Goal: Task Accomplishment & Management: Complete application form

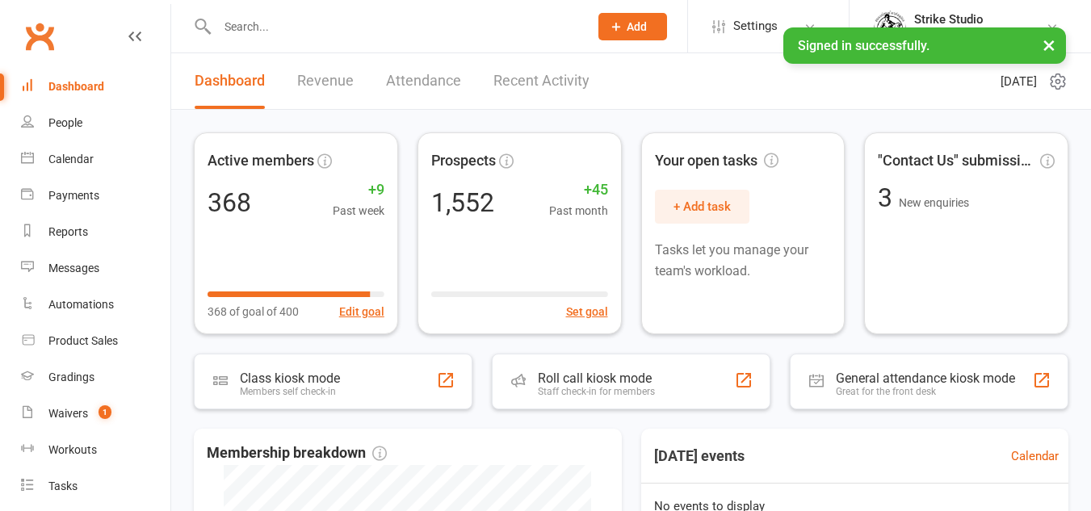
click at [624, 35] on button "Add" at bounding box center [633, 26] width 69 height 27
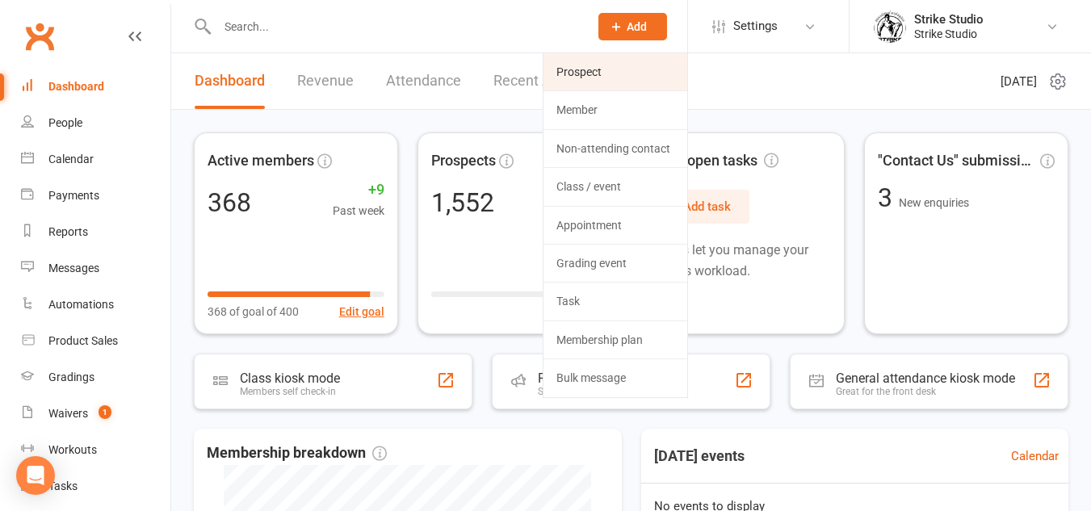
click at [593, 67] on link "Prospect" at bounding box center [616, 71] width 144 height 37
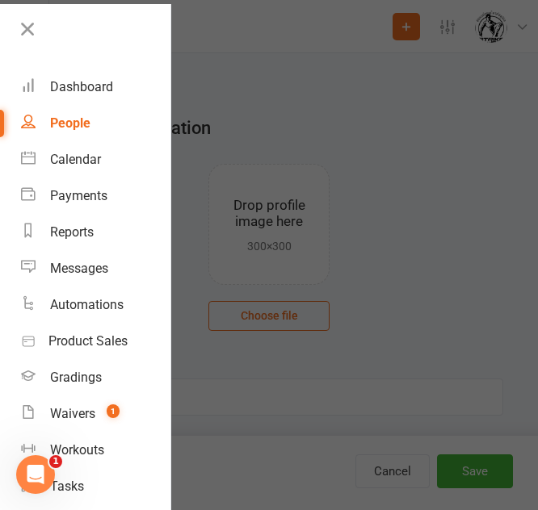
click at [417, 236] on div at bounding box center [269, 255] width 538 height 510
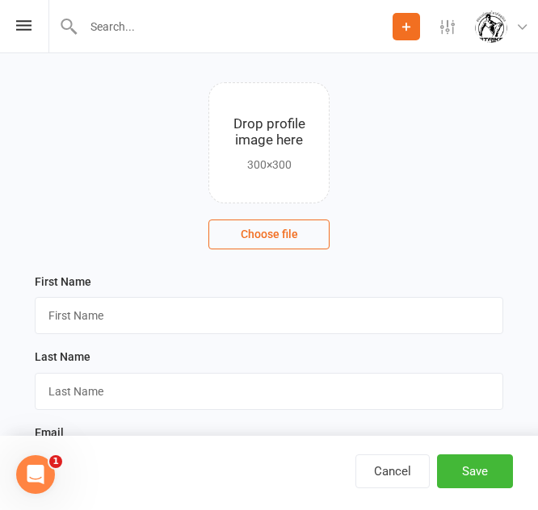
scroll to position [87, 0]
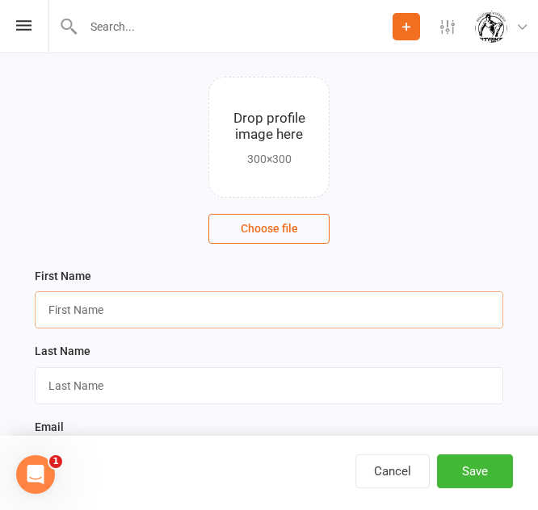
click at [182, 313] on input "text" at bounding box center [269, 310] width 468 height 37
type input "[PERSON_NAME]"
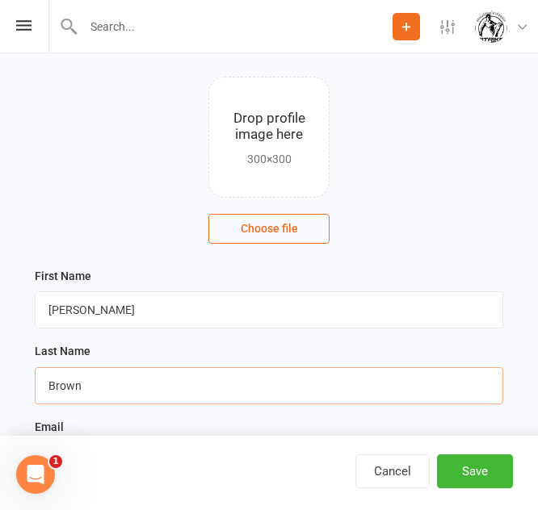
type input "Brown"
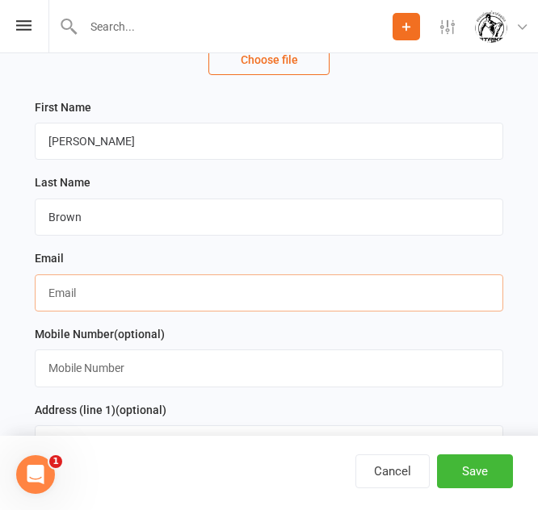
click at [112, 302] on input "text" at bounding box center [269, 293] width 468 height 37
click at [112, 307] on input "text" at bounding box center [269, 293] width 468 height 37
paste input "[EMAIL_ADDRESS][DOMAIN_NAME]"
type input "[EMAIL_ADDRESS][DOMAIN_NAME]"
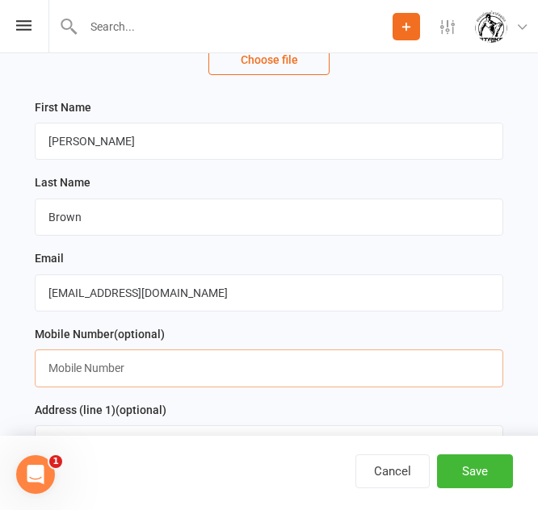
paste input "0401532119"
click at [156, 372] on input "text" at bounding box center [269, 368] width 468 height 37
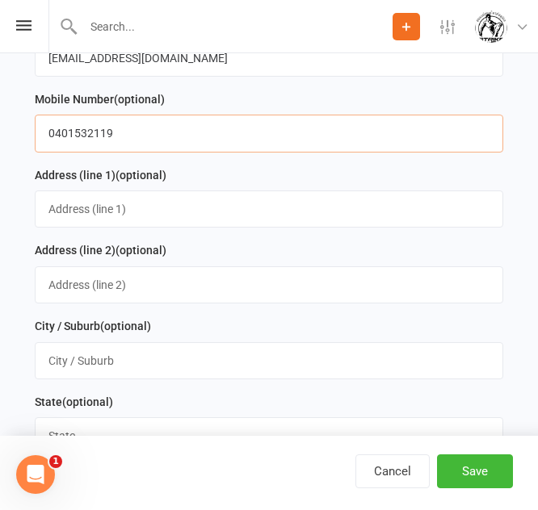
scroll to position [492, 0]
type input "0401532119"
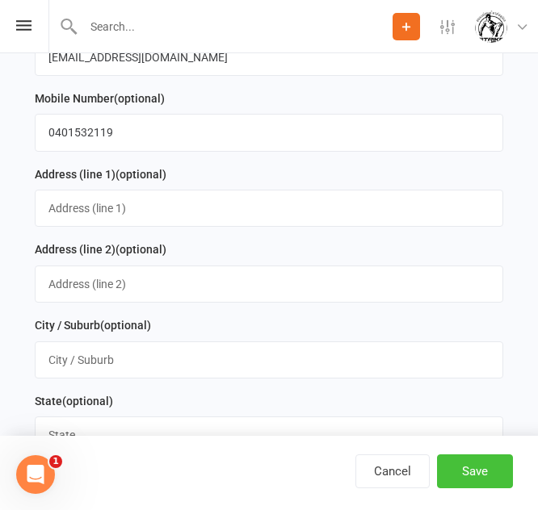
click at [494, 469] on button "Save" at bounding box center [475, 472] width 76 height 34
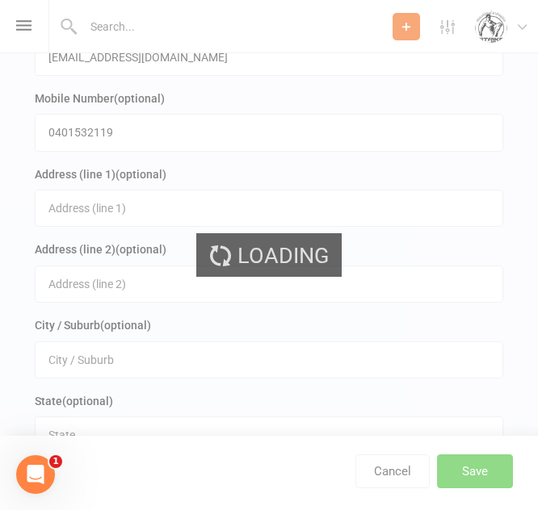
scroll to position [0, 0]
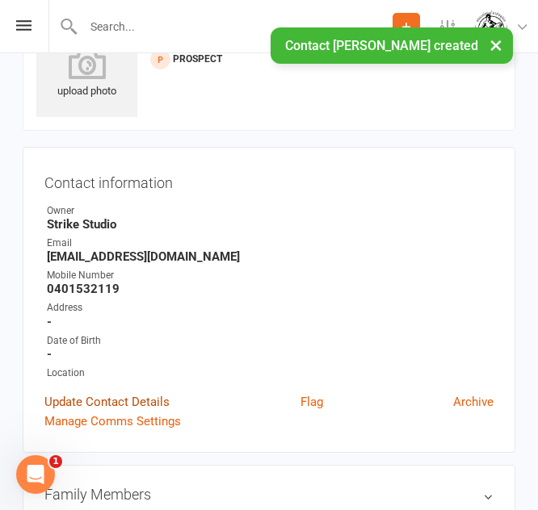
click at [87, 396] on link "Update Contact Details" at bounding box center [106, 402] width 125 height 19
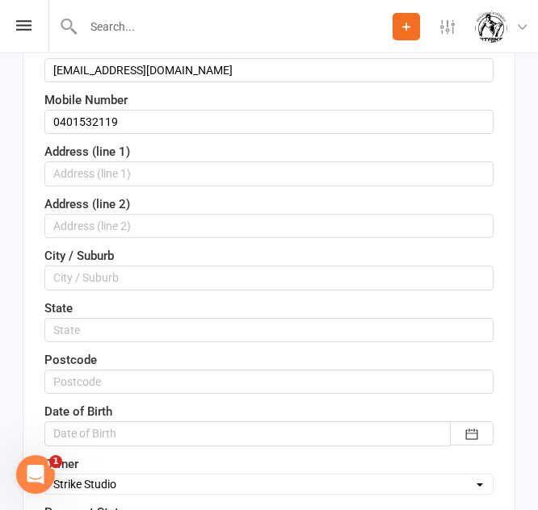
scroll to position [332, 0]
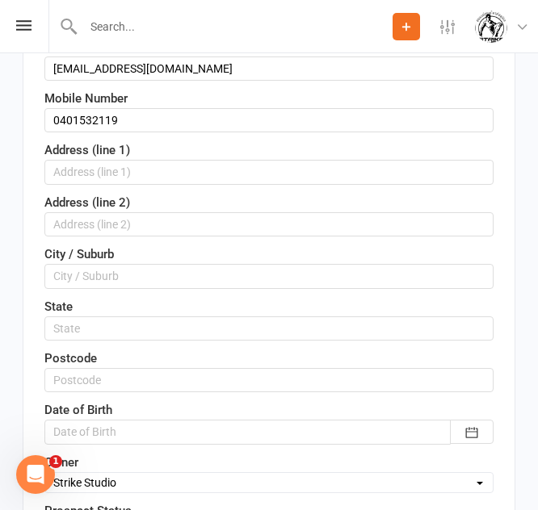
click at [133, 439] on div at bounding box center [268, 432] width 449 height 24
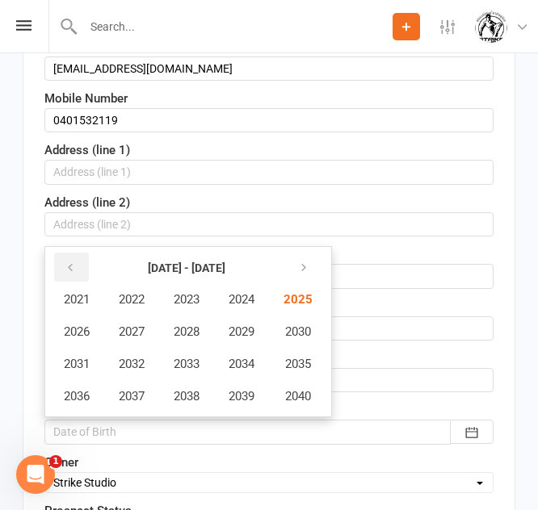
click at [83, 273] on button "button" at bounding box center [71, 267] width 35 height 29
click at [305, 297] on span "2005" at bounding box center [297, 299] width 26 height 15
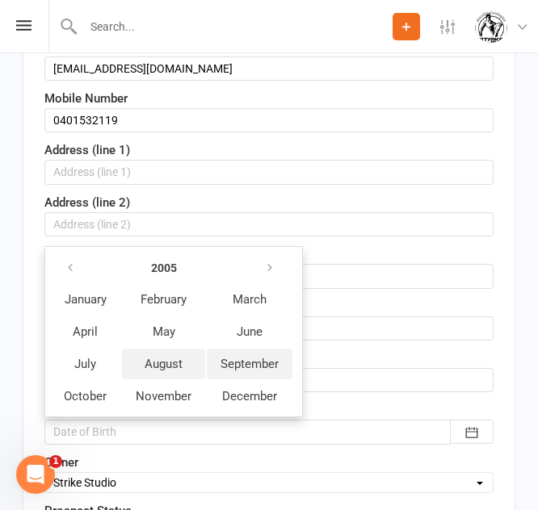
drag, startPoint x: 147, startPoint y: 379, endPoint x: 239, endPoint y: 371, distance: 92.4
click at [239, 371] on tr "July August September" at bounding box center [171, 364] width 242 height 31
click at [239, 371] on span "September" at bounding box center [250, 364] width 58 height 15
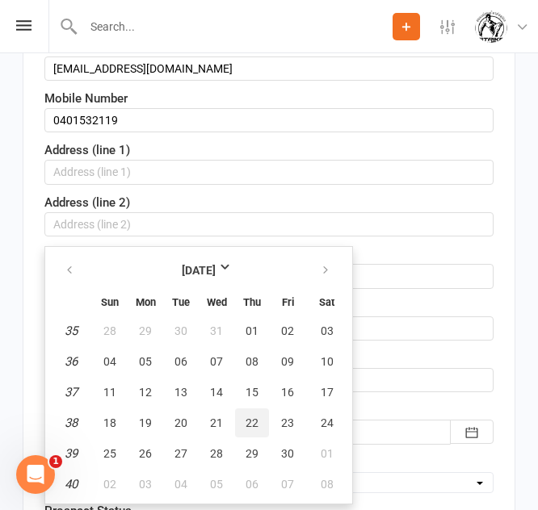
click at [245, 414] on button "22" at bounding box center [252, 423] width 34 height 29
type input "[DATE]"
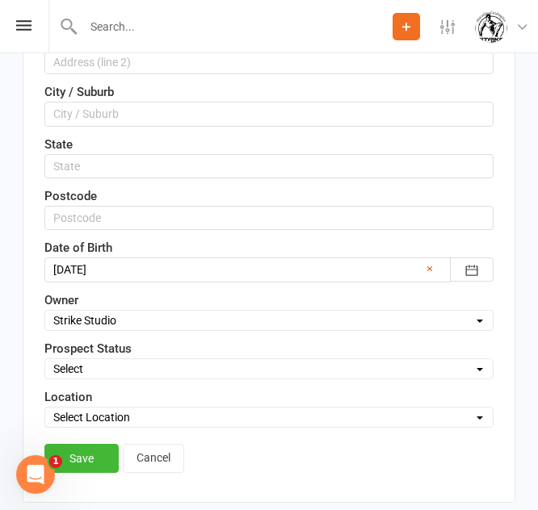
scroll to position [496, 0]
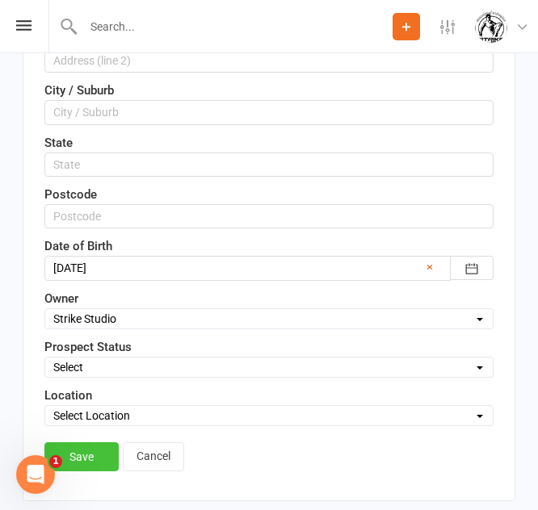
click at [100, 446] on link "Save" at bounding box center [81, 457] width 74 height 29
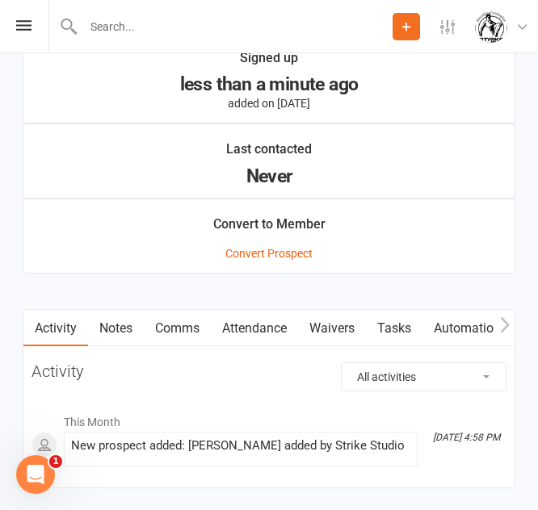
scroll to position [1383, 0]
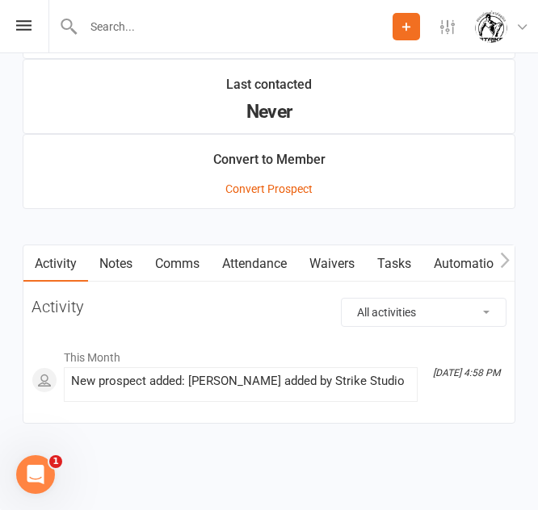
click at [353, 275] on link "Waivers" at bounding box center [332, 264] width 68 height 37
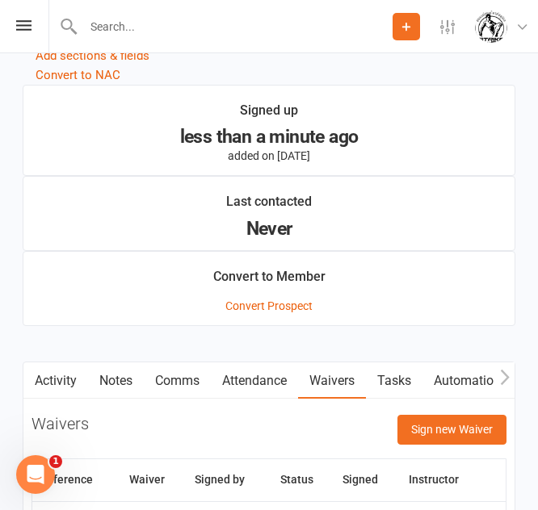
scroll to position [1383, 0]
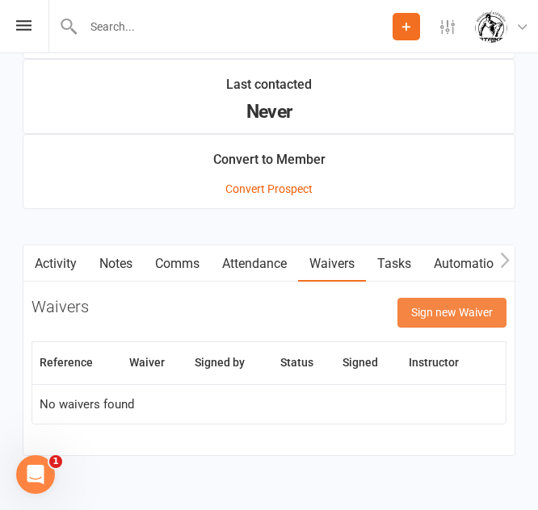
click at [496, 304] on button "Sign new Waiver" at bounding box center [451, 312] width 109 height 29
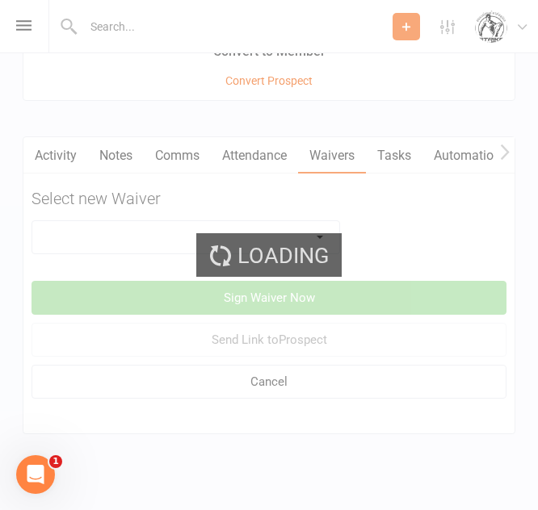
scroll to position [1502, 0]
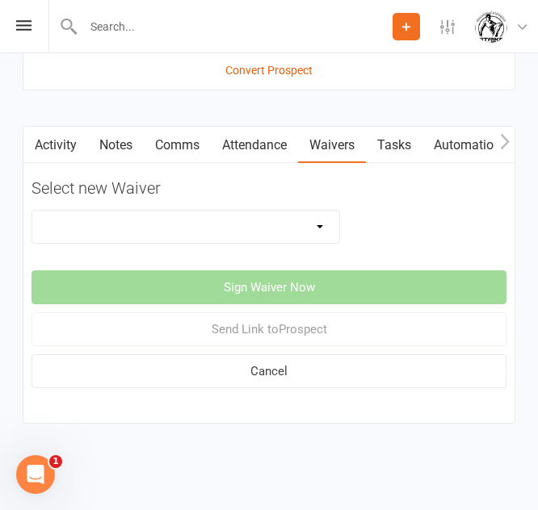
click at [288, 216] on select "Competitors Release & Liability Of Waiver (under 18) Kick Start - Competitors W…" at bounding box center [185, 227] width 307 height 32
select select "14913"
click at [32, 211] on select "Competitors Release & Liability Of Waiver (under 18) Kick Start - Competitors W…" at bounding box center [185, 227] width 307 height 32
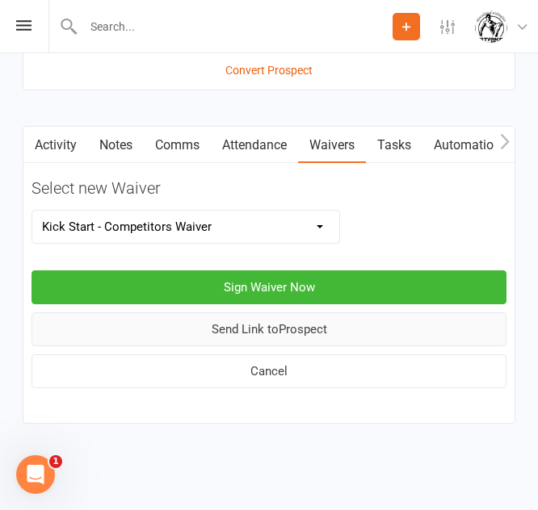
click at [271, 342] on button "Send Link to [GEOGRAPHIC_DATA]" at bounding box center [269, 330] width 475 height 34
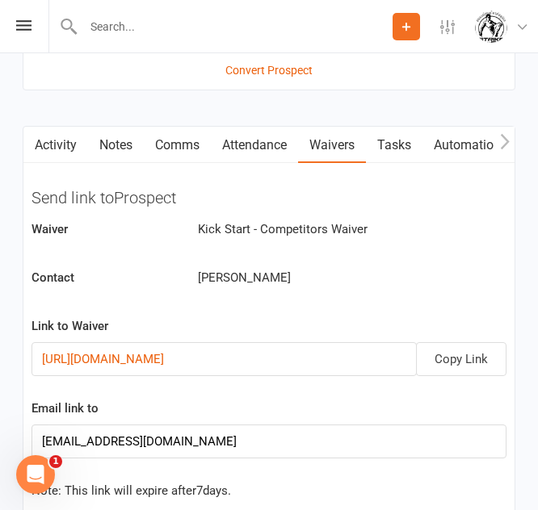
scroll to position [1673, 0]
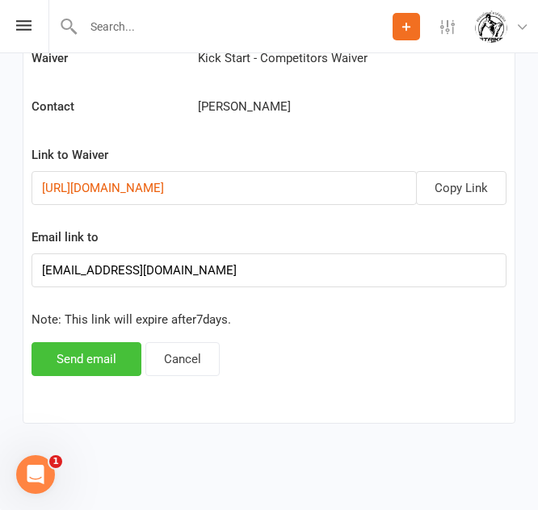
click at [89, 351] on button "Send email" at bounding box center [87, 359] width 110 height 34
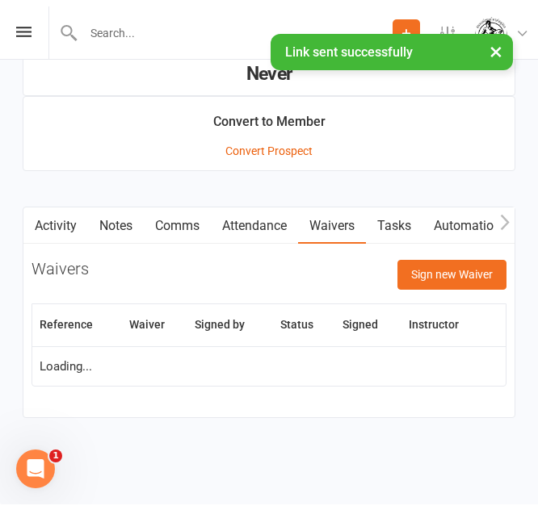
scroll to position [1442, 0]
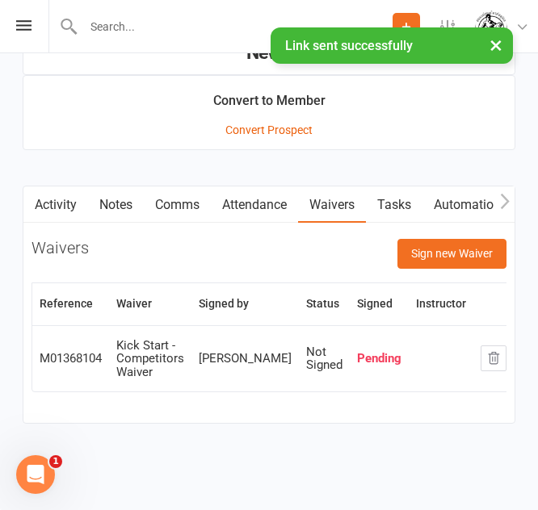
click at [76, 211] on link "Activity" at bounding box center [55, 205] width 65 height 37
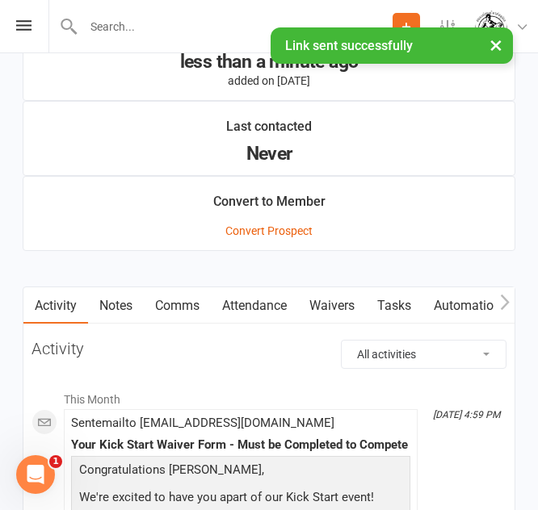
scroll to position [1621, 0]
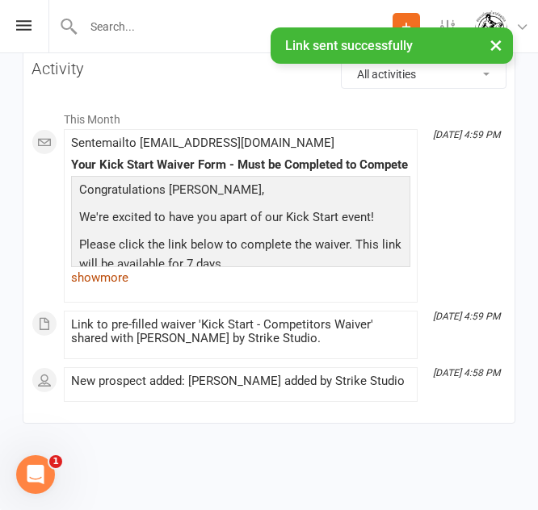
click at [132, 281] on link "show more" at bounding box center [240, 278] width 339 height 23
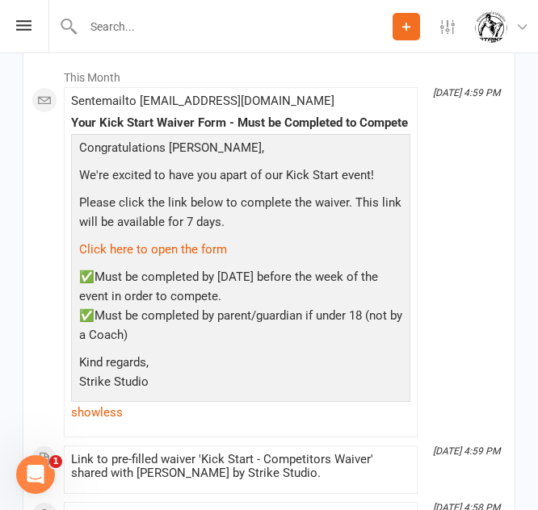
click at [405, 32] on icon at bounding box center [406, 26] width 15 height 15
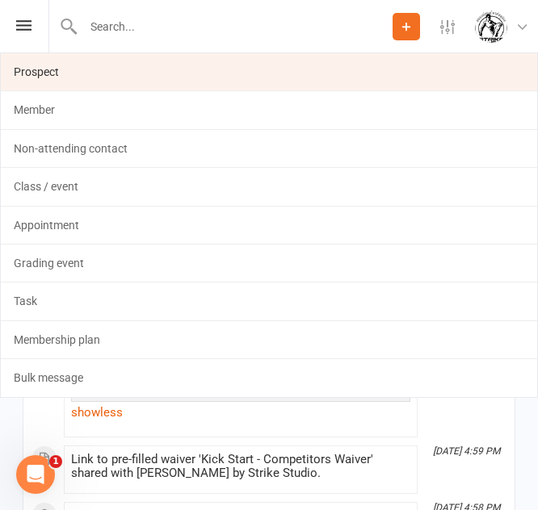
click at [292, 72] on link "Prospect" at bounding box center [269, 71] width 536 height 37
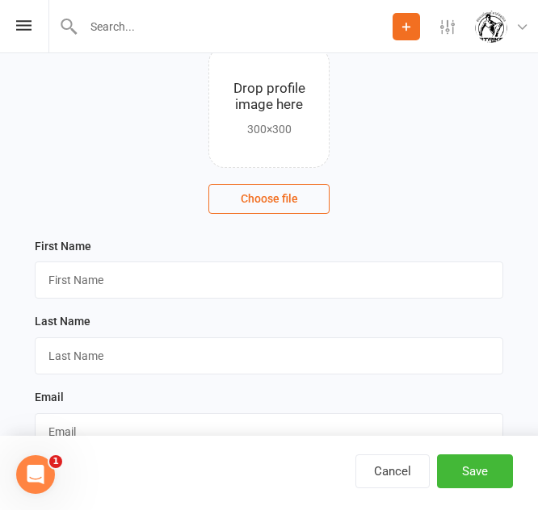
scroll to position [119, 0]
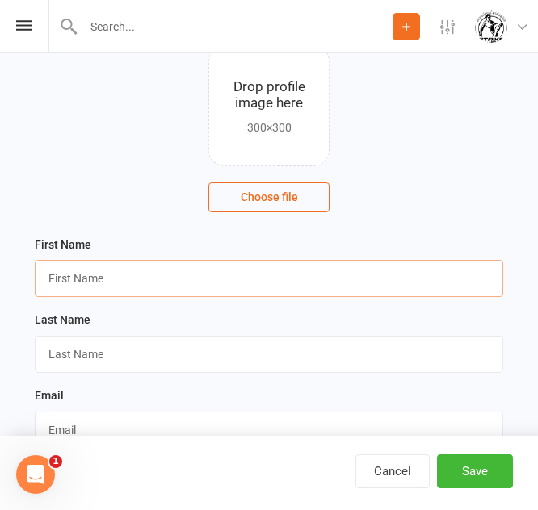
click at [136, 291] on input "text" at bounding box center [269, 278] width 468 height 37
type input "[PERSON_NAME]"
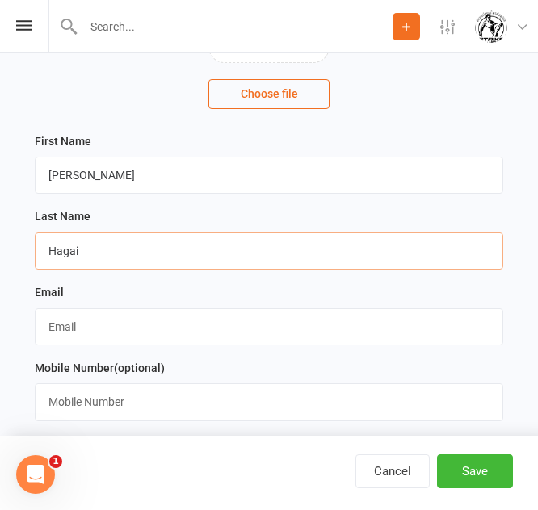
scroll to position [224, 0]
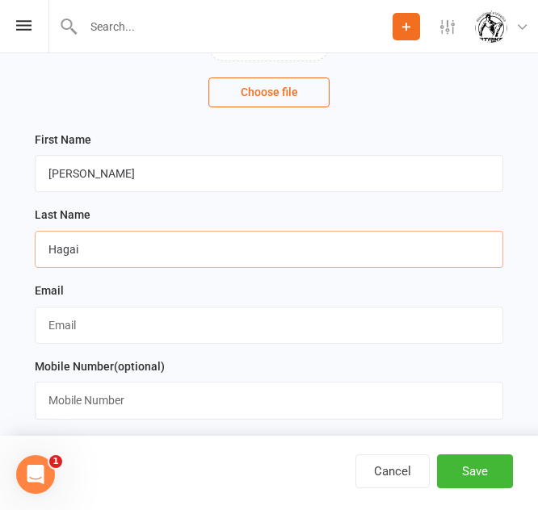
type input "Hagai"
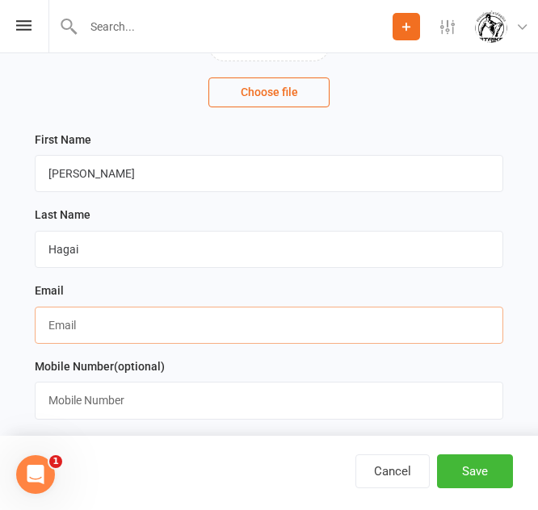
click at [131, 329] on input "text" at bounding box center [269, 325] width 468 height 37
paste input "[EMAIL_ADDRESS][DOMAIN_NAME]"
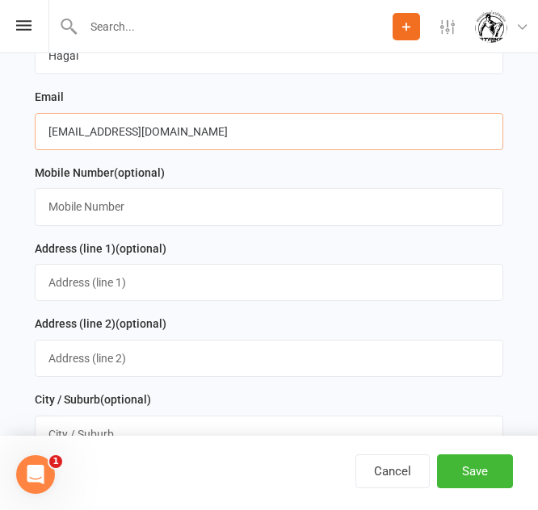
scroll to position [414, 0]
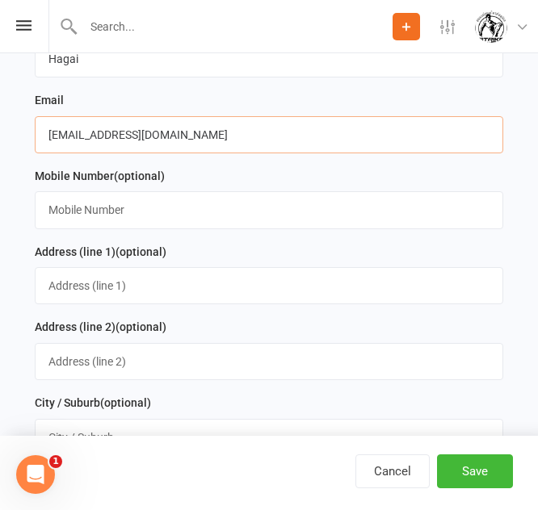
type input "[EMAIL_ADDRESS][DOMAIN_NAME]"
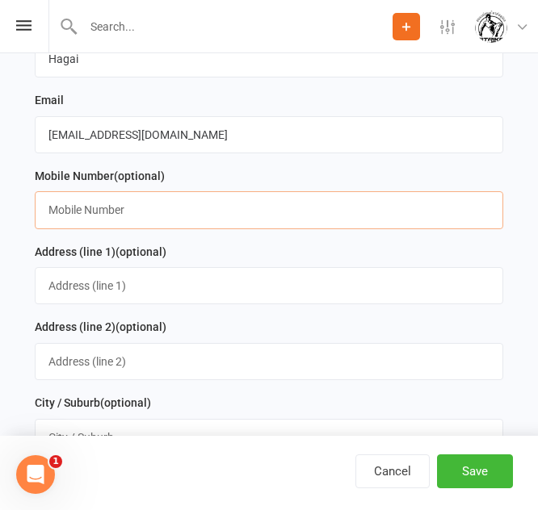
click at [102, 209] on input "text" at bounding box center [269, 209] width 468 height 37
paste input "'0401532119"
click at [115, 221] on input "text" at bounding box center [269, 209] width 468 height 37
click at [44, 214] on input "'0401532119" at bounding box center [269, 209] width 468 height 37
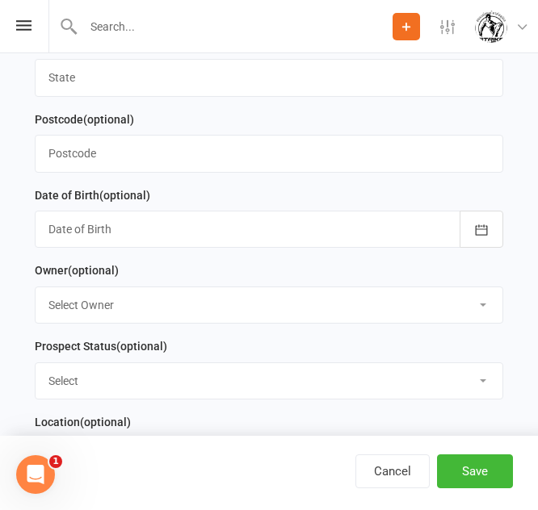
scroll to position [851, 0]
type input "0401532119"
click at [112, 236] on div at bounding box center [269, 228] width 468 height 37
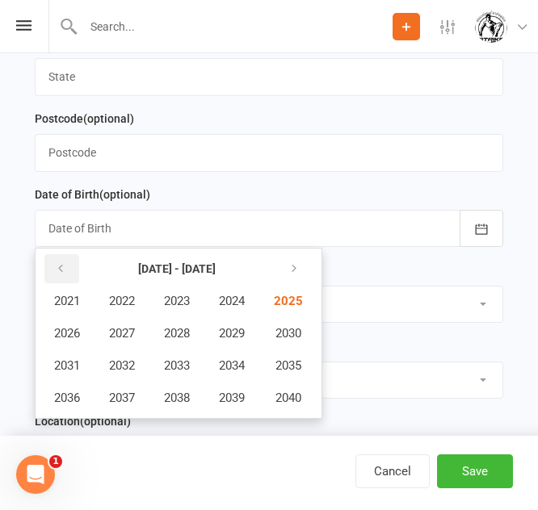
click at [64, 275] on icon "button" at bounding box center [60, 269] width 11 height 13
click at [279, 309] on span "2005" at bounding box center [287, 301] width 26 height 15
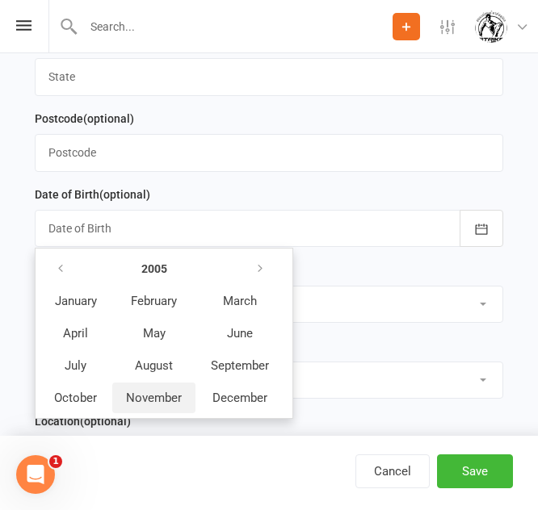
click at [169, 405] on span "November" at bounding box center [154, 398] width 56 height 15
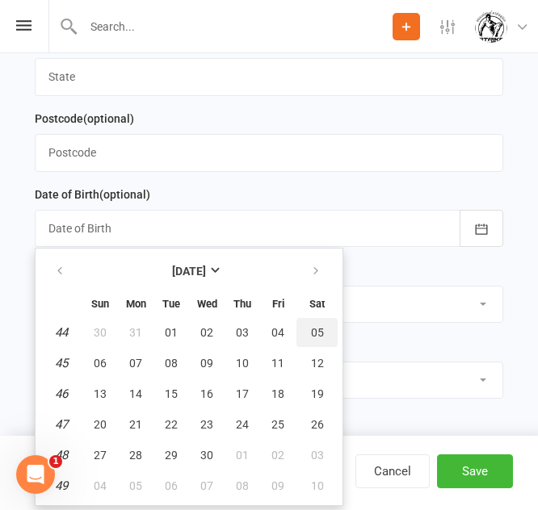
click at [323, 334] on button "05" at bounding box center [316, 332] width 41 height 29
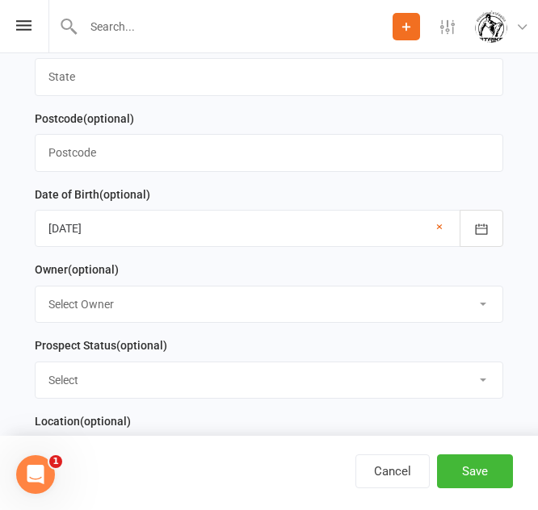
click at [209, 239] on div at bounding box center [269, 228] width 468 height 37
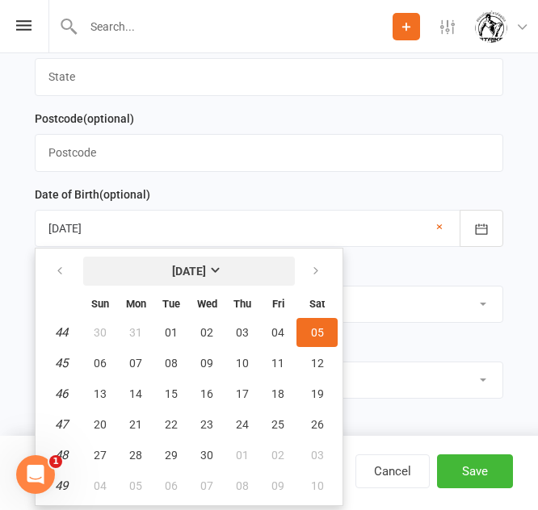
click at [188, 278] on strong "[DATE]" at bounding box center [189, 271] width 34 height 13
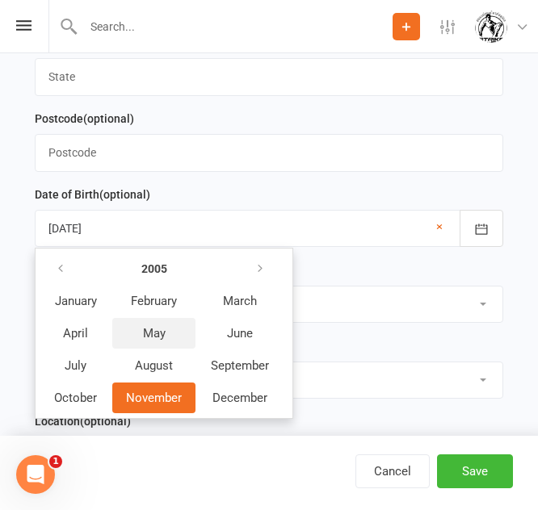
click at [158, 341] on span "May" at bounding box center [154, 333] width 23 height 15
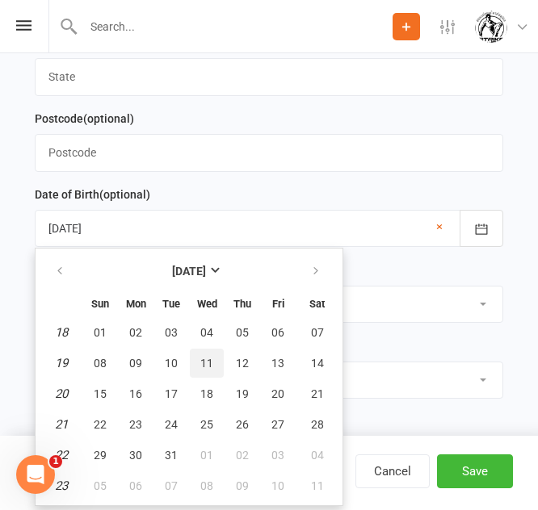
click at [210, 370] on span "11" at bounding box center [206, 363] width 13 height 13
type input "[DATE]"
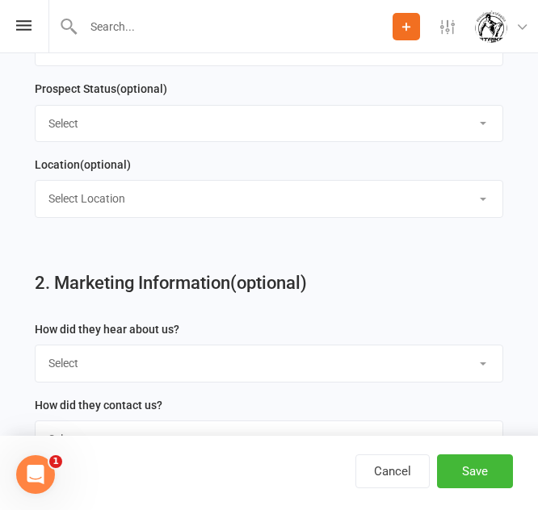
scroll to position [1119, 0]
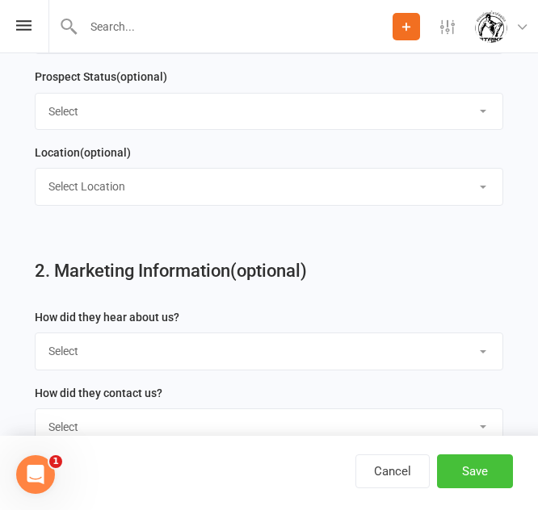
click at [475, 470] on button "Save" at bounding box center [475, 472] width 76 height 34
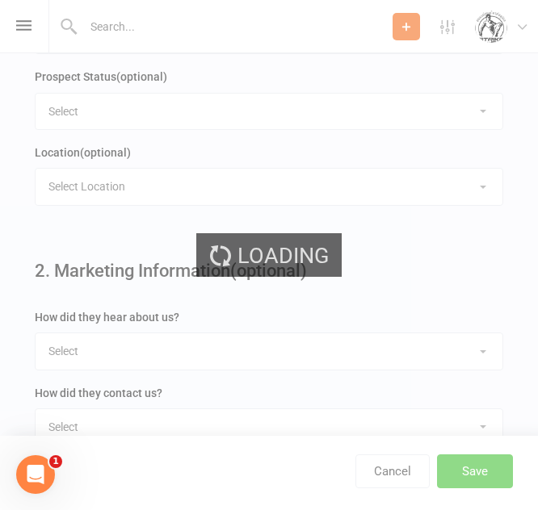
scroll to position [0, 0]
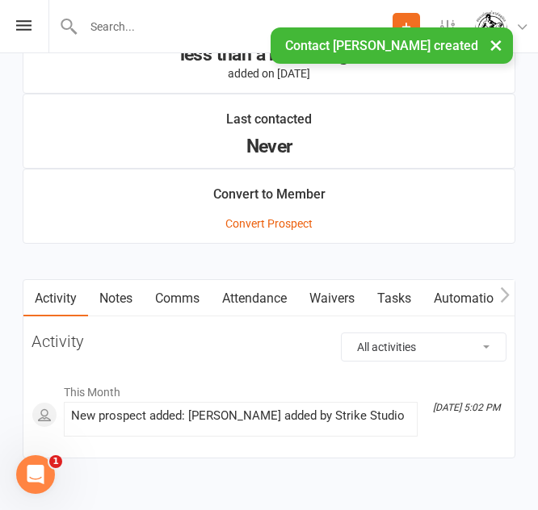
scroll to position [1367, 0]
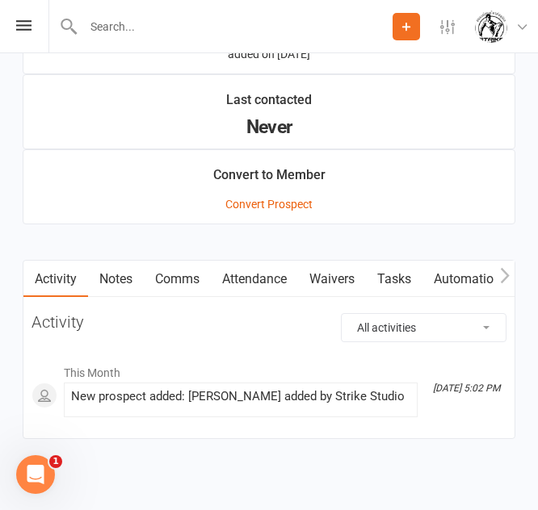
click at [335, 283] on link "Waivers" at bounding box center [332, 279] width 68 height 37
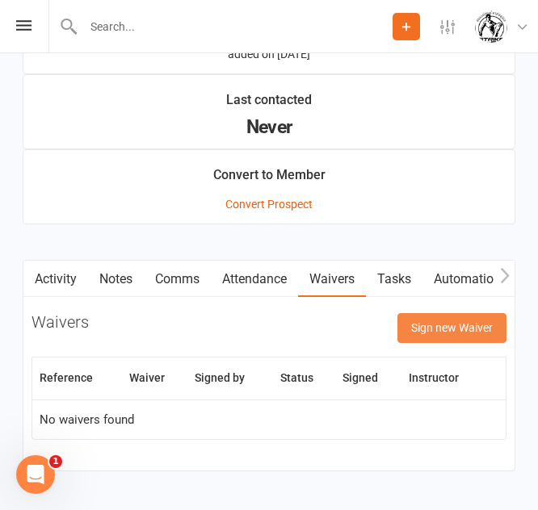
click at [468, 317] on button "Sign new Waiver" at bounding box center [451, 327] width 109 height 29
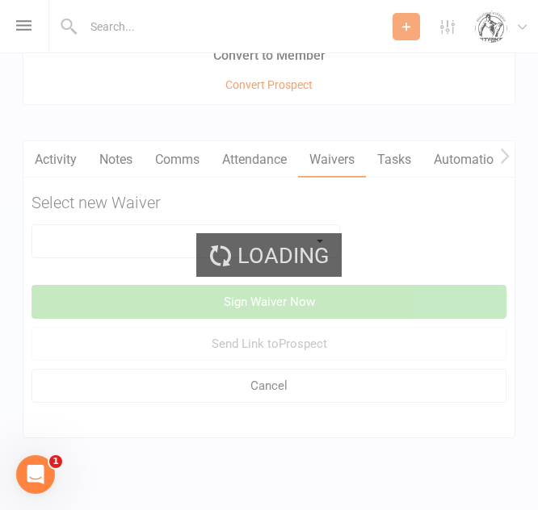
scroll to position [1502, 0]
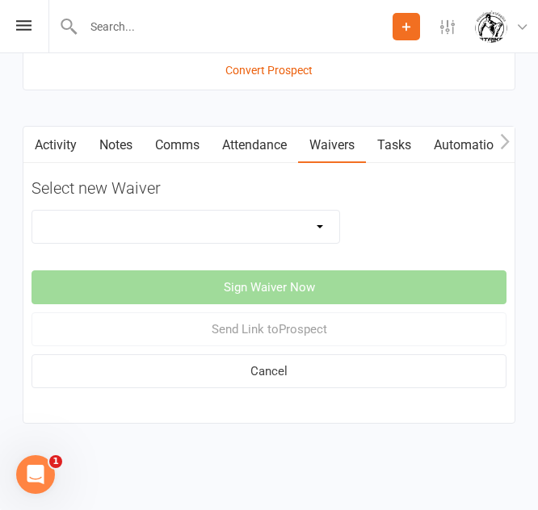
click at [295, 232] on select "Competitors Release & Liability Of Waiver (under 18) Kick Start - Competitors W…" at bounding box center [185, 227] width 307 height 32
select select "14913"
click at [32, 211] on select "Competitors Release & Liability Of Waiver (under 18) Kick Start - Competitors W…" at bounding box center [185, 227] width 307 height 32
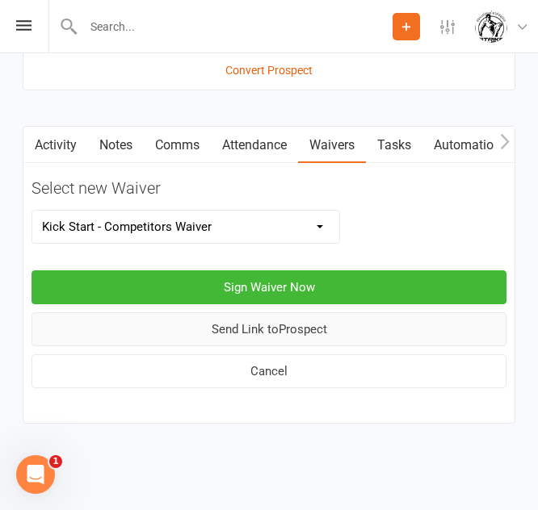
click at [280, 335] on button "Send Link to [GEOGRAPHIC_DATA]" at bounding box center [269, 330] width 475 height 34
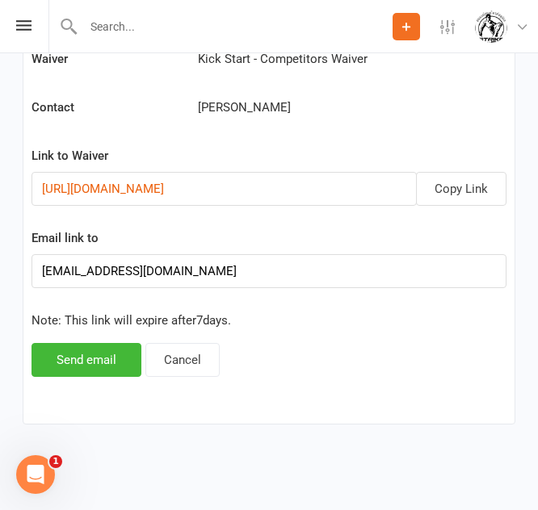
scroll to position [1673, 0]
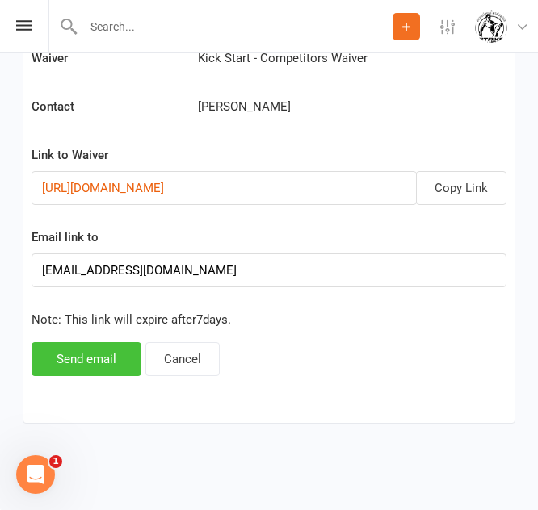
click at [86, 373] on button "Send email" at bounding box center [87, 359] width 110 height 34
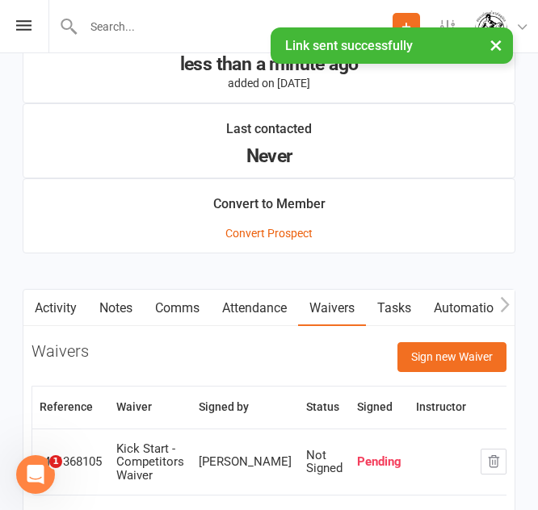
scroll to position [1338, 0]
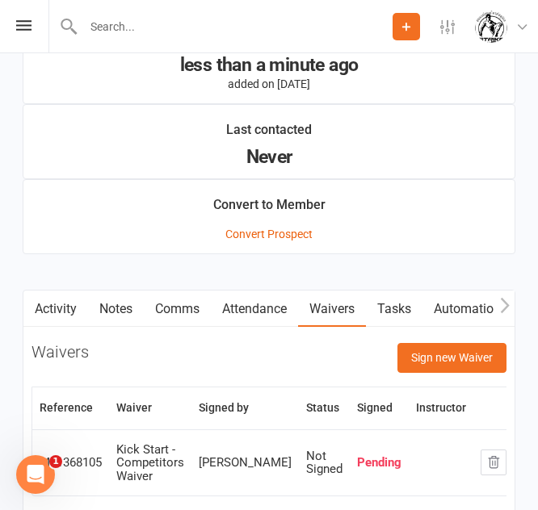
click at [200, 27] on input "text" at bounding box center [235, 26] width 314 height 23
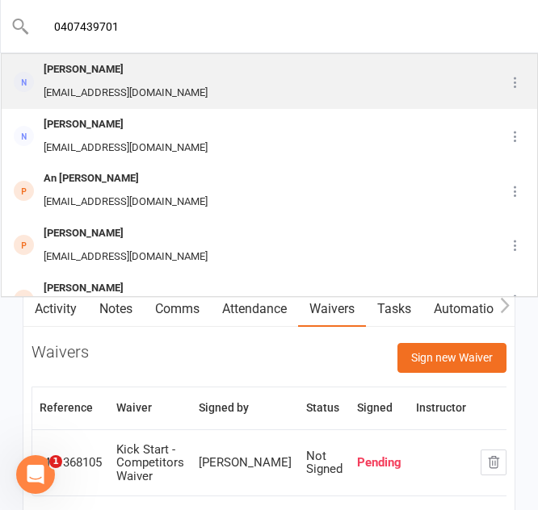
type input "0407439701"
click at [151, 63] on div "[PERSON_NAME] [PERSON_NAME][EMAIL_ADDRESS][DOMAIN_NAME]" at bounding box center [247, 81] width 491 height 53
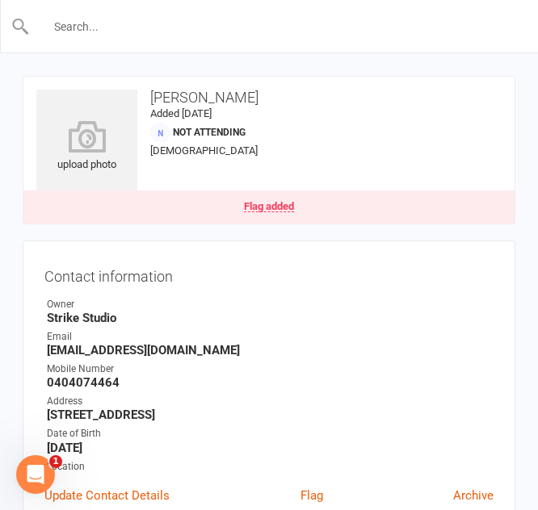
click at [91, 23] on input "text" at bounding box center [270, 26] width 480 height 23
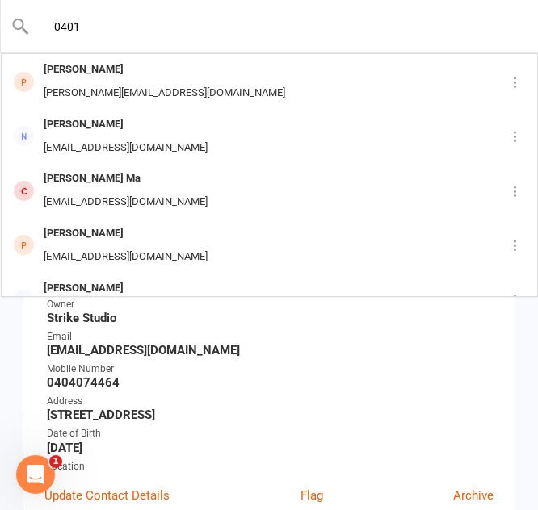
type input "0401"
click at [36, 344] on div "Contact information Owner Strike Studio Email [EMAIL_ADDRESS][DOMAIN_NAME] Mobi…" at bounding box center [269, 394] width 493 height 306
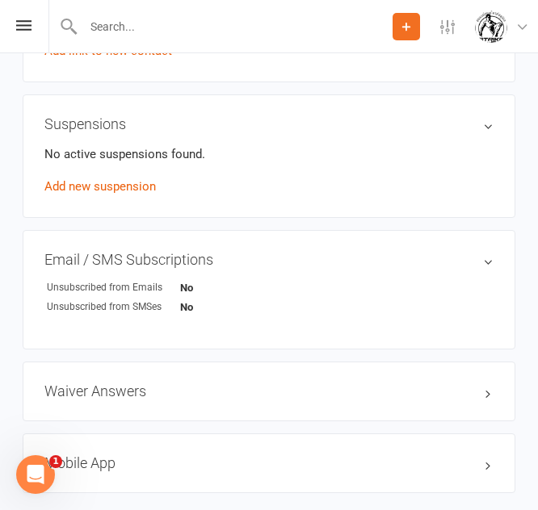
scroll to position [920, 0]
click at [407, 27] on icon at bounding box center [406, 26] width 15 height 15
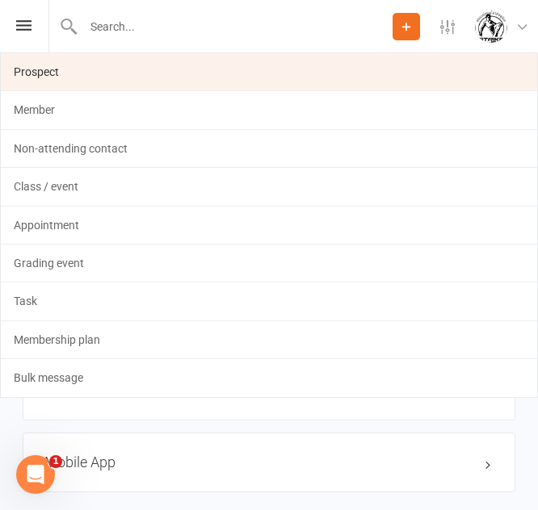
click at [303, 57] on link "Prospect" at bounding box center [269, 71] width 536 height 37
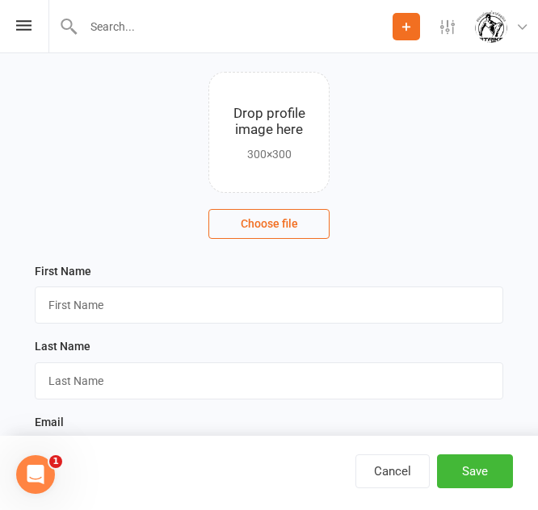
scroll to position [93, 0]
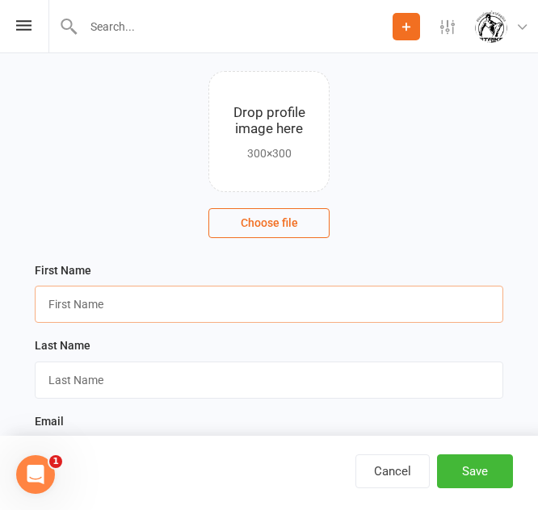
click at [114, 307] on input "text" at bounding box center [269, 304] width 468 height 37
type input "Angus"
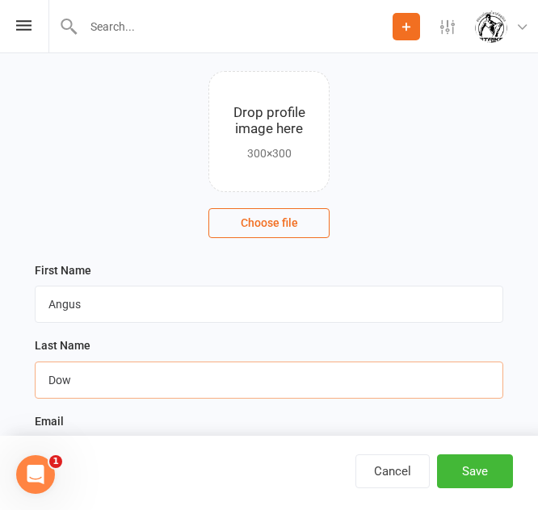
type input "Dow"
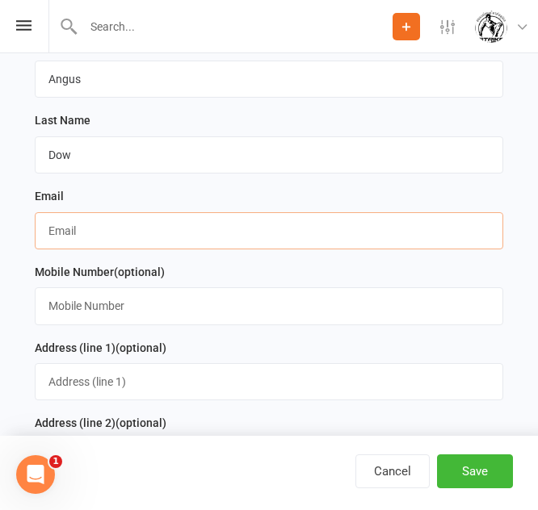
scroll to position [319, 0]
click at [155, 229] on input "text" at bounding box center [269, 230] width 468 height 37
paste input "[EMAIL_ADDRESS][DOMAIN_NAME]"
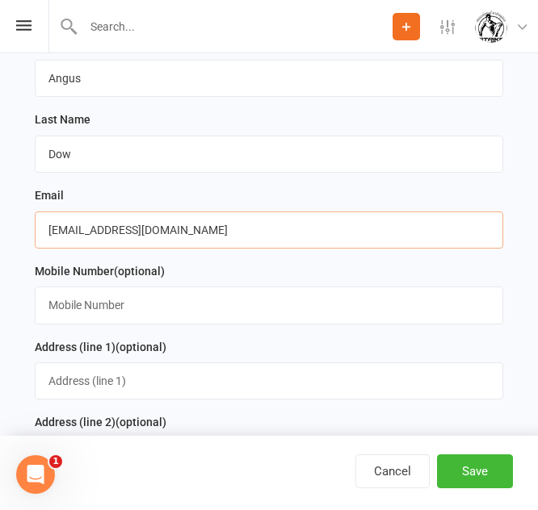
type input "[EMAIL_ADDRESS][DOMAIN_NAME]"
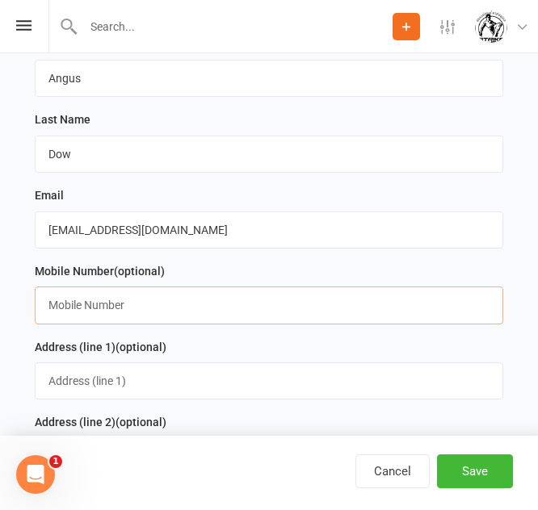
click at [130, 309] on input "text" at bounding box center [269, 305] width 468 height 37
paste input "'0401532119"
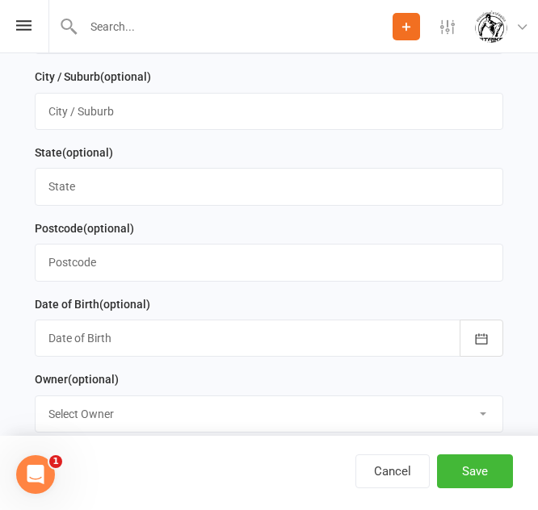
scroll to position [745, 0]
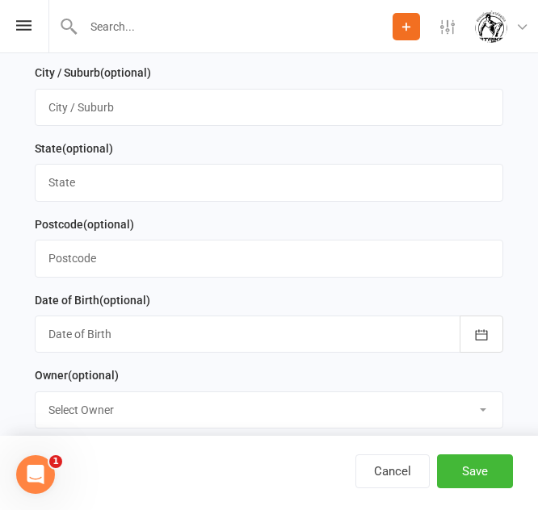
type input "0401532119"
click at [149, 342] on div at bounding box center [269, 334] width 468 height 37
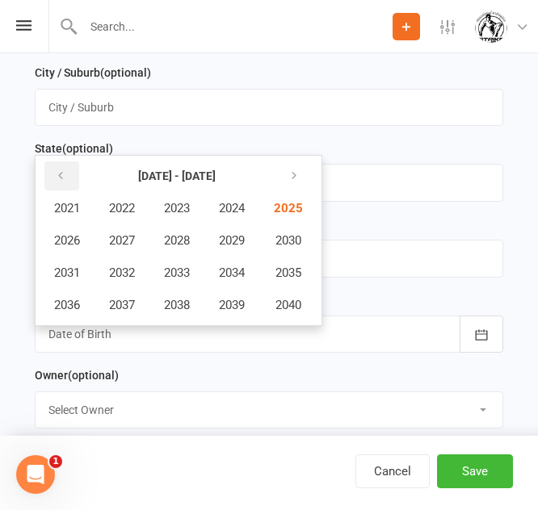
click at [53, 175] on button "button" at bounding box center [61, 176] width 35 height 29
click at [289, 224] on button "2005" at bounding box center [286, 208] width 53 height 31
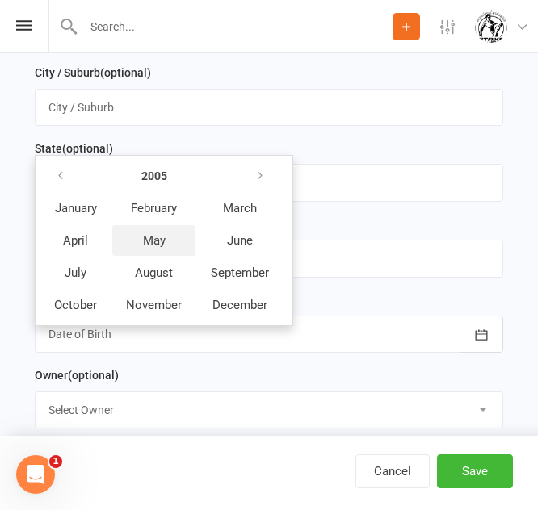
click at [149, 248] on span "May" at bounding box center [154, 240] width 23 height 15
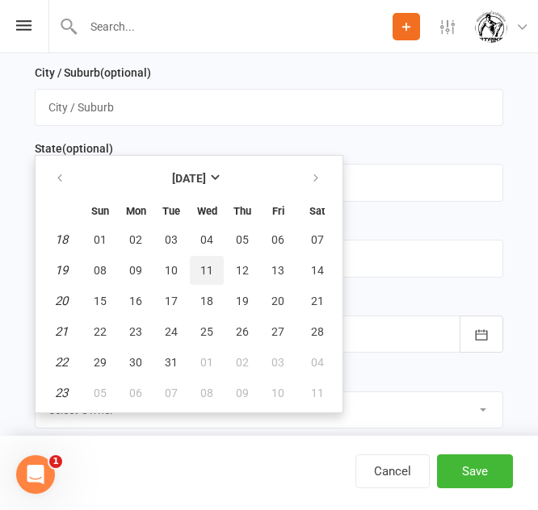
click at [207, 271] on span "11" at bounding box center [206, 270] width 13 height 13
type input "[DATE]"
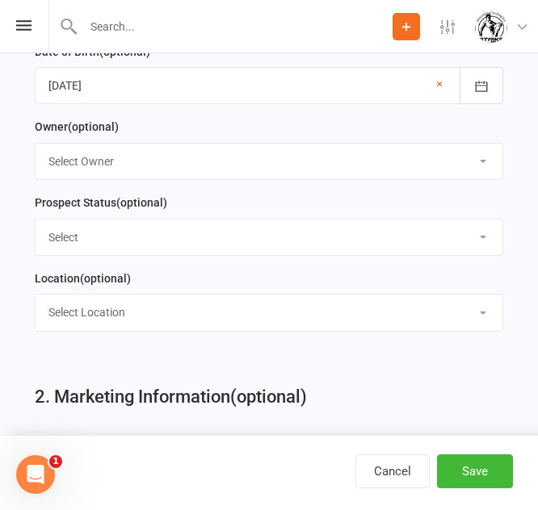
scroll to position [995, 0]
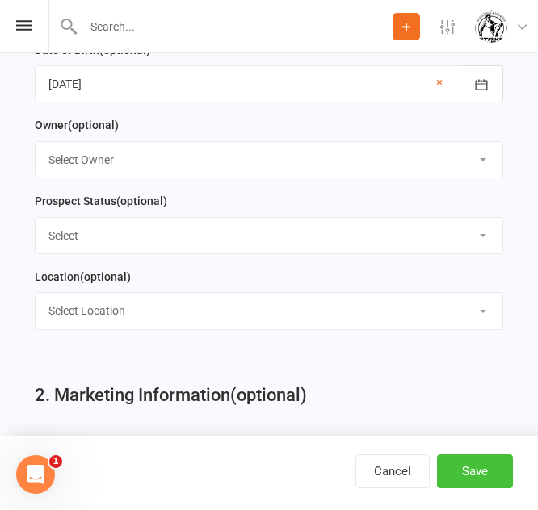
click at [481, 464] on button "Save" at bounding box center [475, 472] width 76 height 34
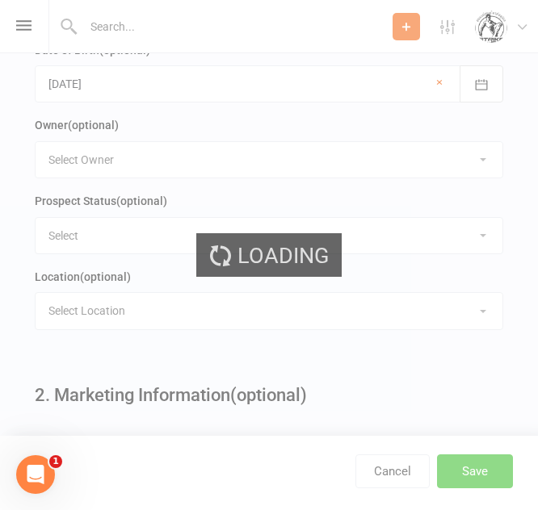
scroll to position [0, 0]
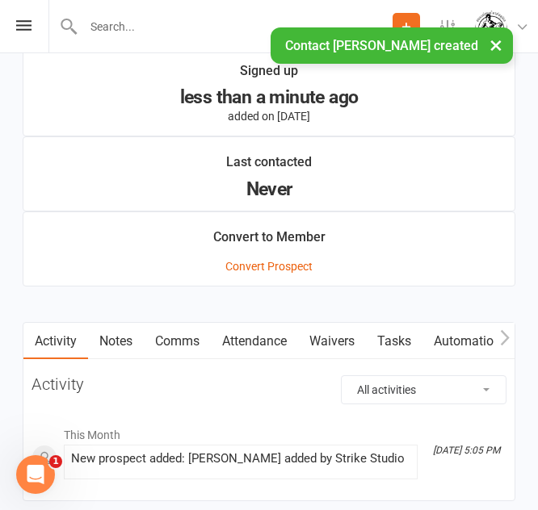
scroll to position [1306, 0]
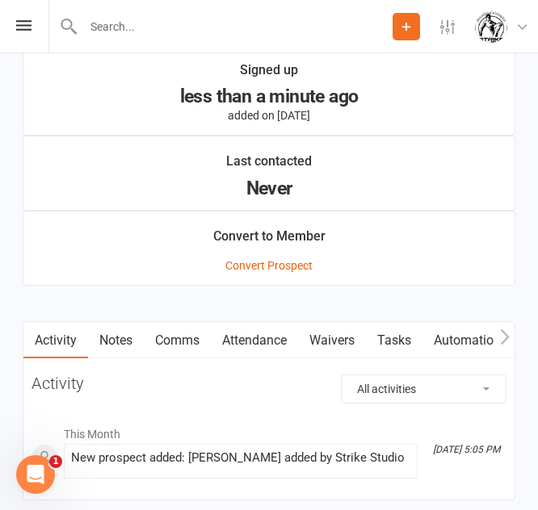
click at [363, 340] on link "Waivers" at bounding box center [332, 340] width 68 height 37
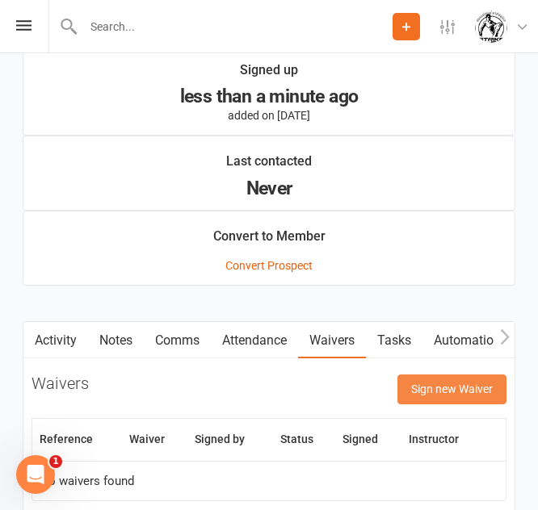
click at [465, 380] on button "Sign new Waiver" at bounding box center [451, 389] width 109 height 29
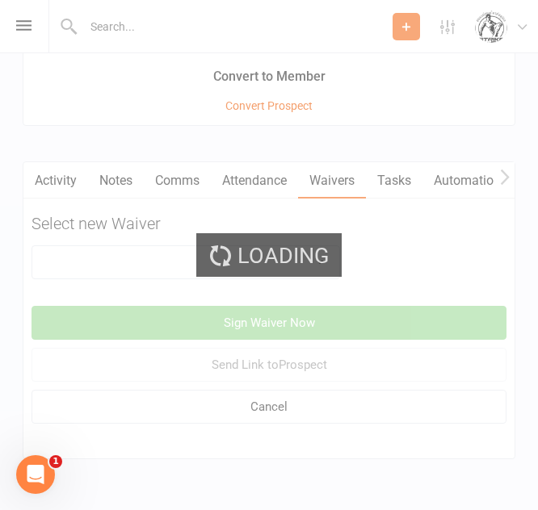
scroll to position [1502, 0]
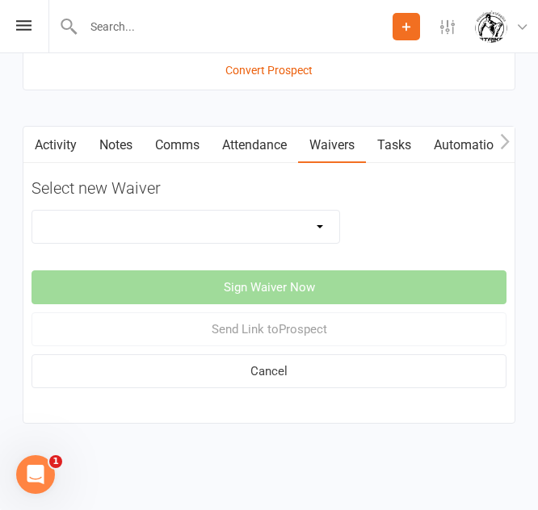
click at [207, 222] on select "Competitors Release & Liability Of Waiver (under 18) Kick Start - Competitors W…" at bounding box center [185, 227] width 307 height 32
select select "14913"
click at [32, 211] on select "Competitors Release & Liability Of Waiver (under 18) Kick Start - Competitors W…" at bounding box center [185, 227] width 307 height 32
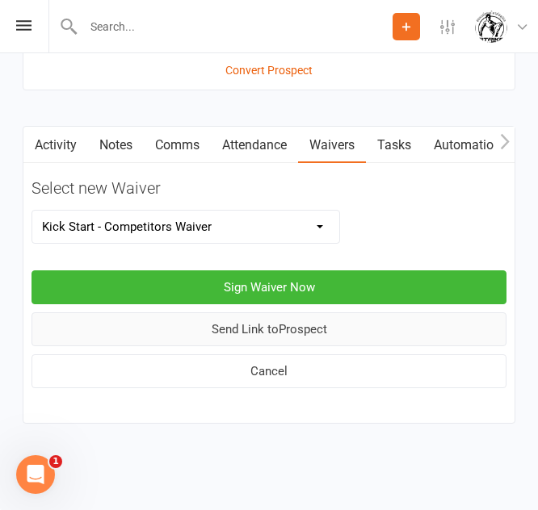
click at [242, 345] on button "Send Link to [GEOGRAPHIC_DATA]" at bounding box center [269, 330] width 475 height 34
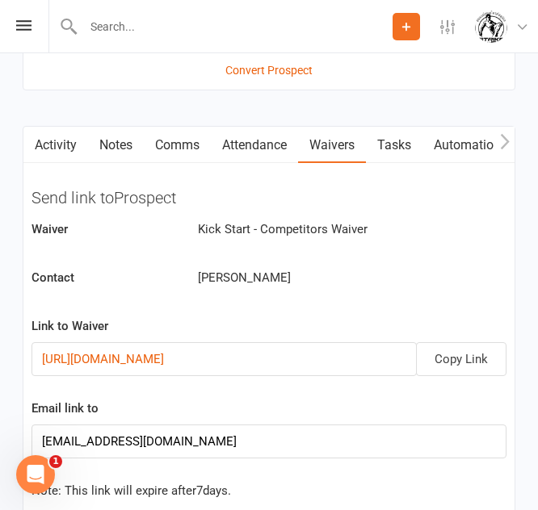
scroll to position [1673, 0]
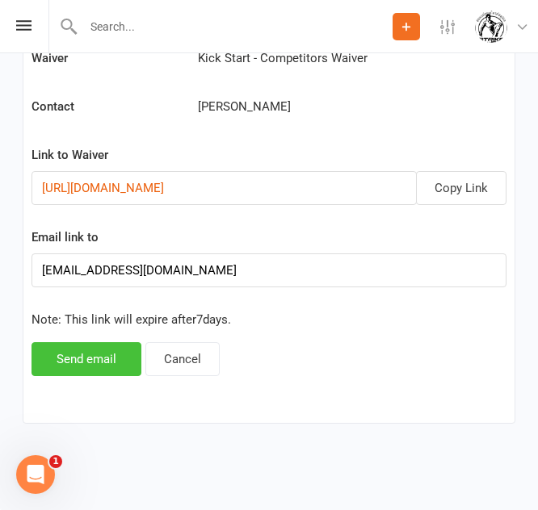
click at [82, 343] on button "Send email" at bounding box center [87, 359] width 110 height 34
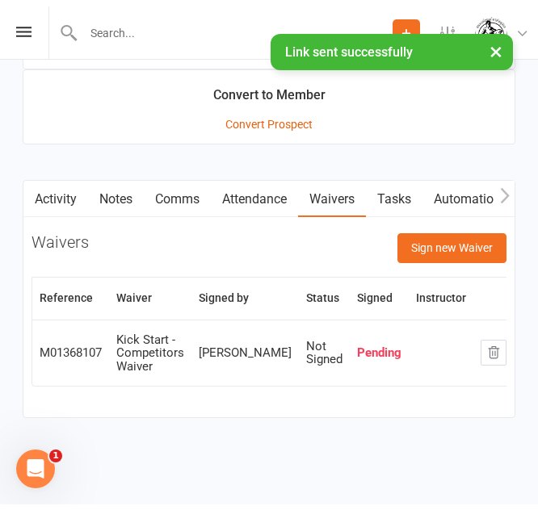
scroll to position [1454, 0]
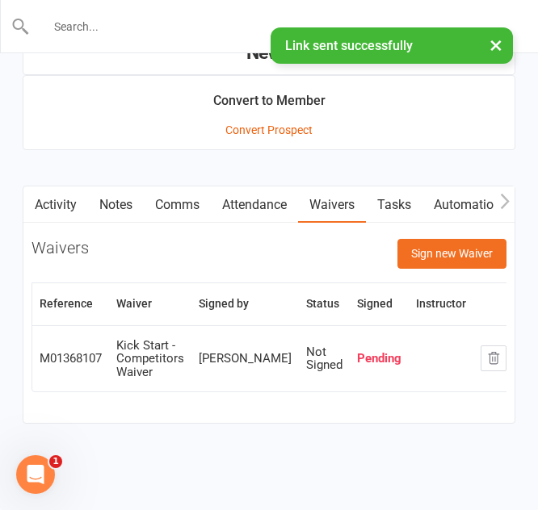
click at [186, 23] on input "text" at bounding box center [270, 26] width 480 height 23
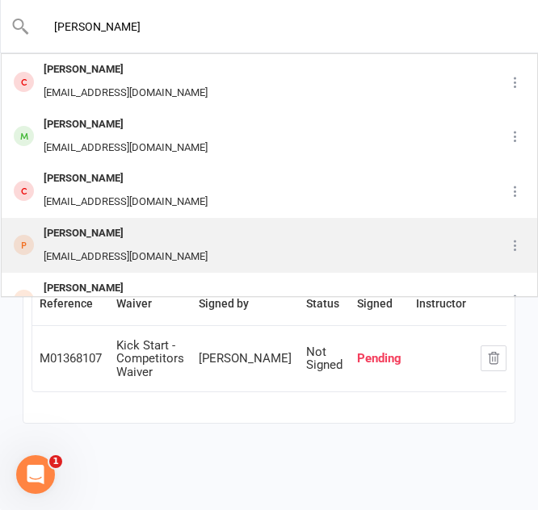
type input "[PERSON_NAME]"
click at [177, 221] on div "Luca Hagai [EMAIL_ADDRESS][DOMAIN_NAME]" at bounding box center [247, 245] width 491 height 53
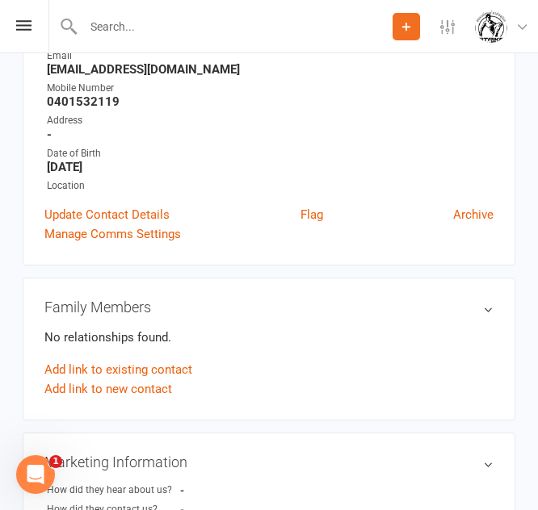
scroll to position [262, 0]
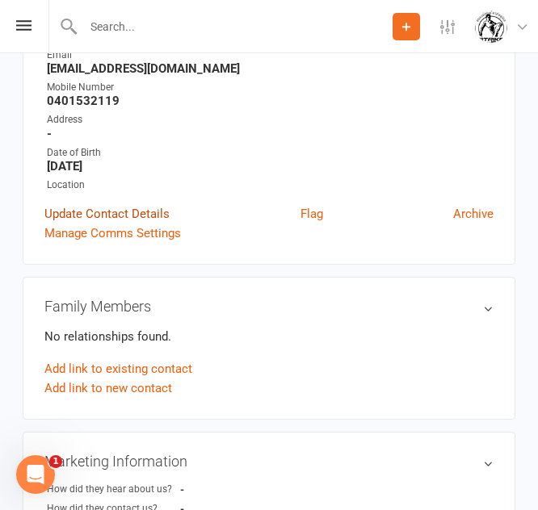
click at [88, 204] on link "Update Contact Details" at bounding box center [106, 213] width 125 height 19
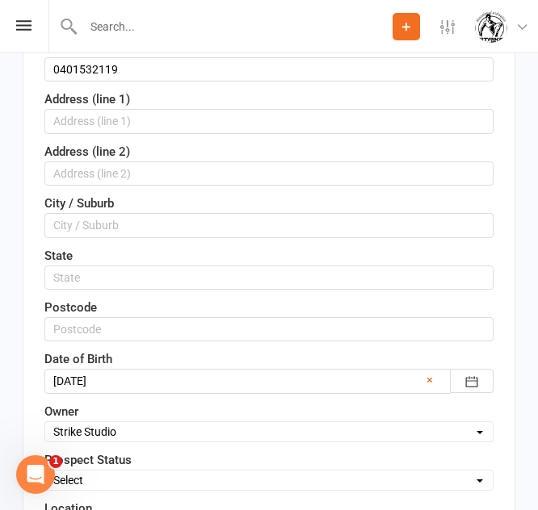
scroll to position [384, 0]
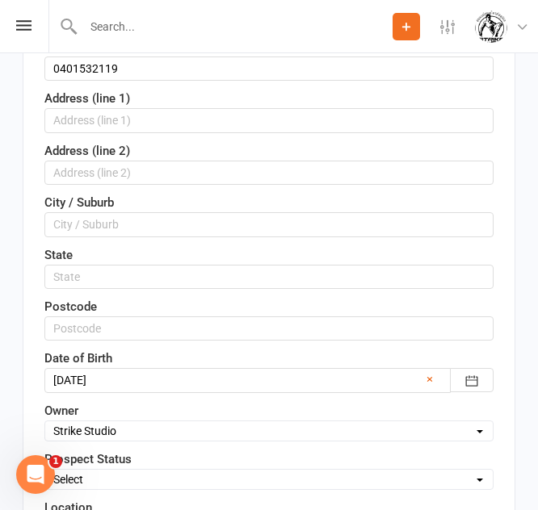
click at [161, 378] on div at bounding box center [268, 380] width 449 height 24
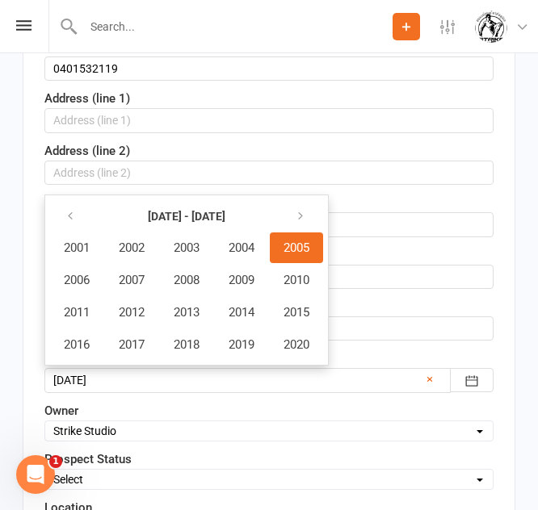
click at [309, 252] on span "2005" at bounding box center [297, 248] width 26 height 15
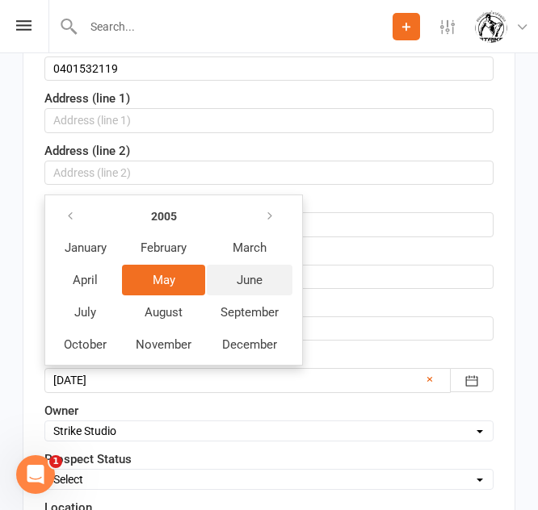
click at [245, 273] on span "June" at bounding box center [250, 280] width 26 height 15
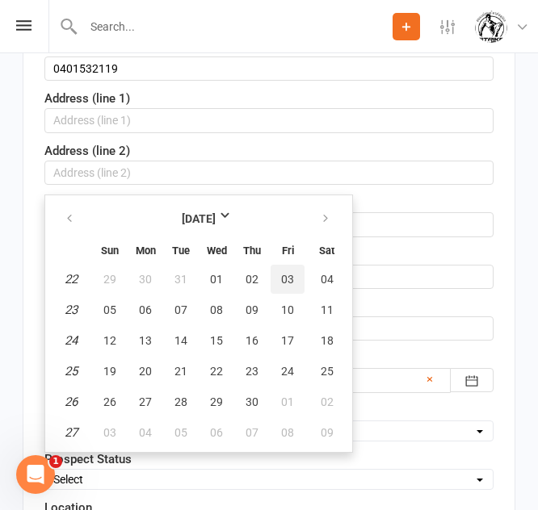
click at [292, 279] on span "03" at bounding box center [287, 279] width 13 height 13
type input "[DATE]"
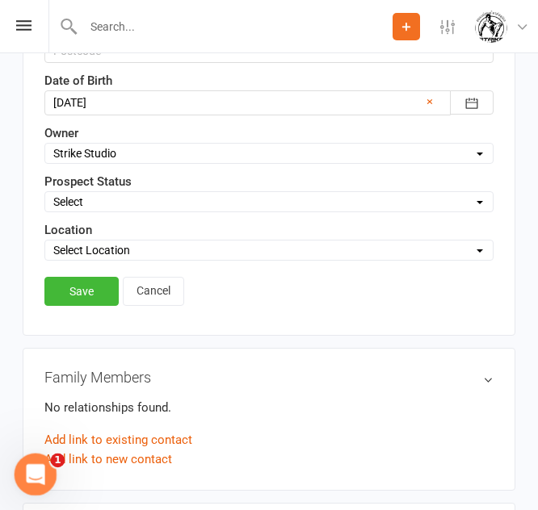
scroll to position [667, 0]
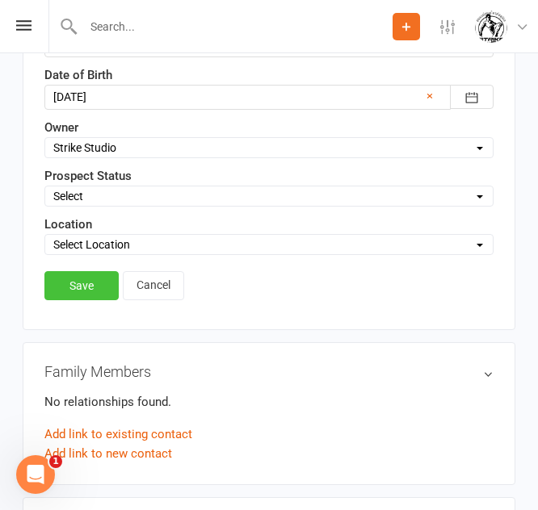
click at [94, 296] on link "Save" at bounding box center [81, 285] width 74 height 29
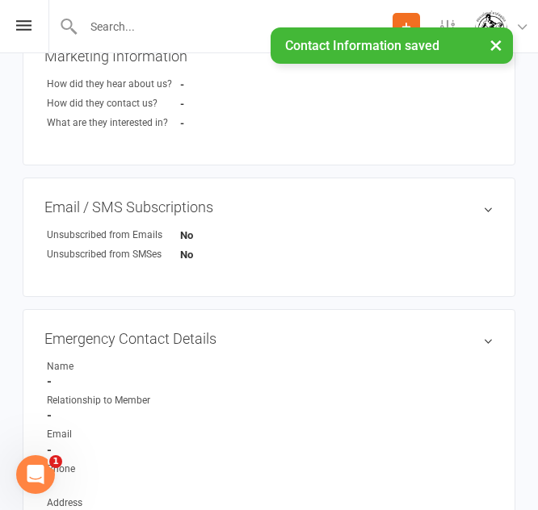
click at [399, 19] on icon at bounding box center [406, 26] width 15 height 15
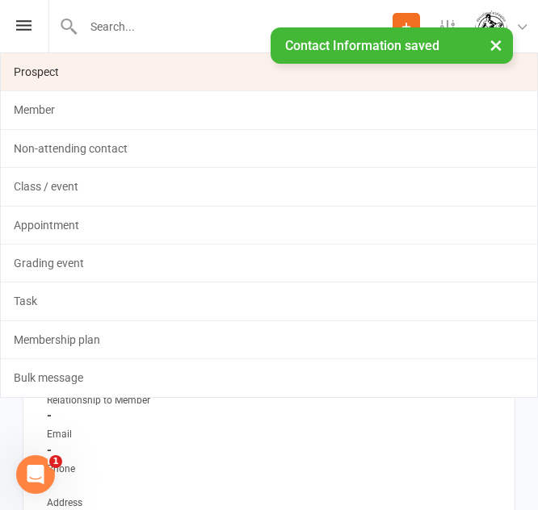
click at [232, 73] on link "Prospect" at bounding box center [269, 71] width 536 height 37
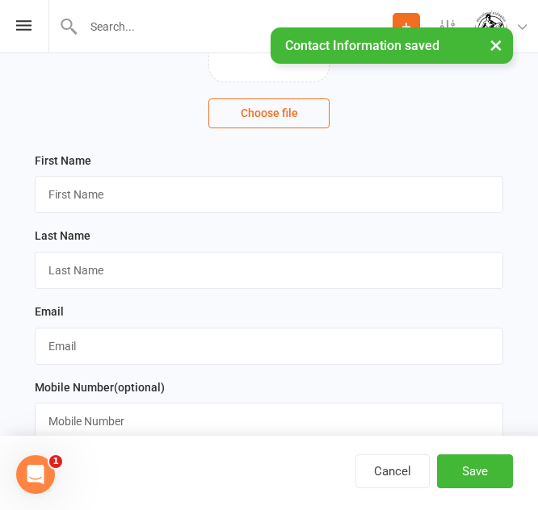
scroll to position [204, 0]
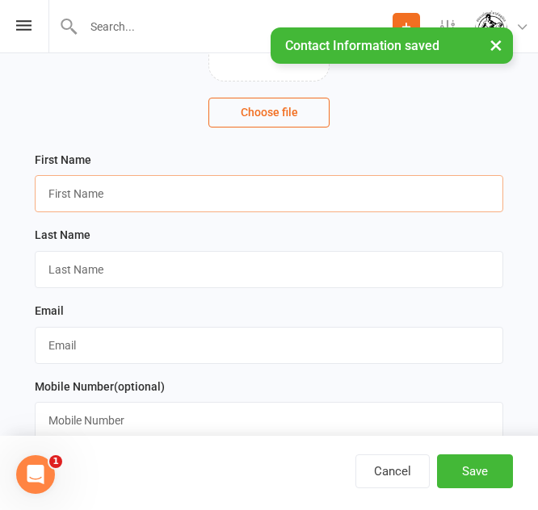
click at [282, 198] on input "text" at bounding box center [269, 193] width 468 height 37
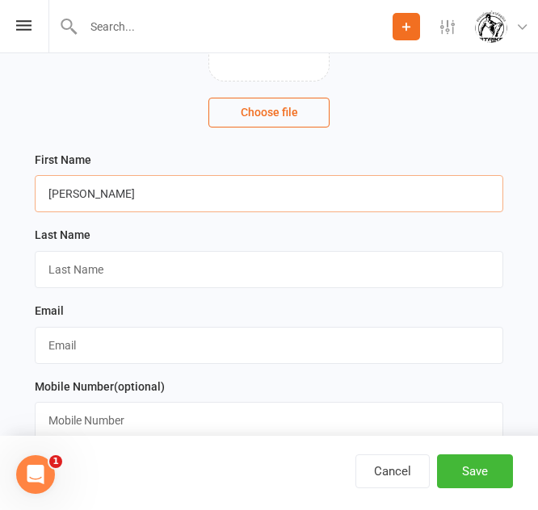
type input "[PERSON_NAME]"
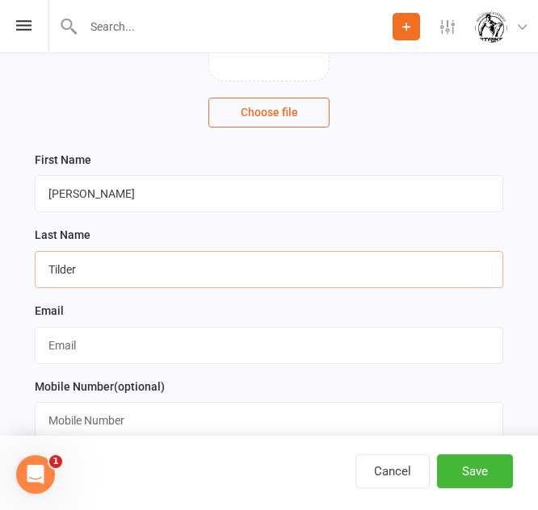
type input "Tilder"
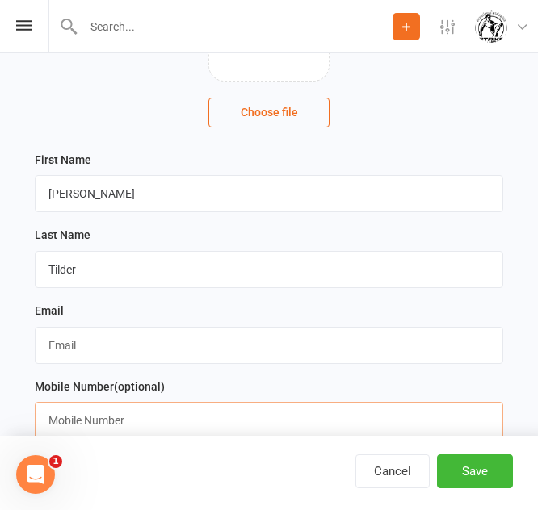
click at [149, 409] on input "text" at bounding box center [269, 420] width 468 height 37
paste input "'0401532119"
type input "0401532119"
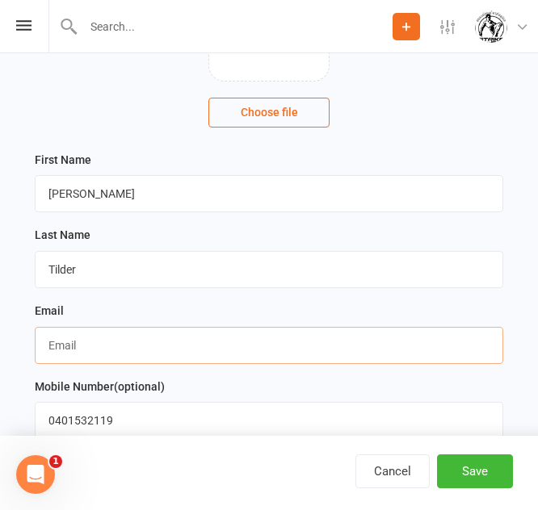
paste input "[EMAIL_ADDRESS][DOMAIN_NAME]"
click at [112, 352] on input "[EMAIL_ADDRESS][DOMAIN_NAME]" at bounding box center [269, 345] width 468 height 37
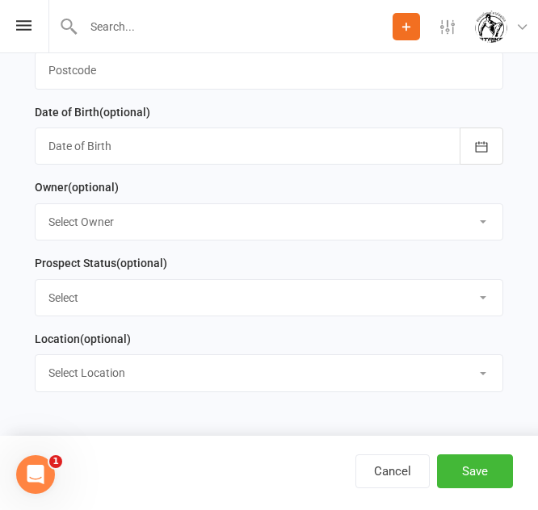
scroll to position [935, 0]
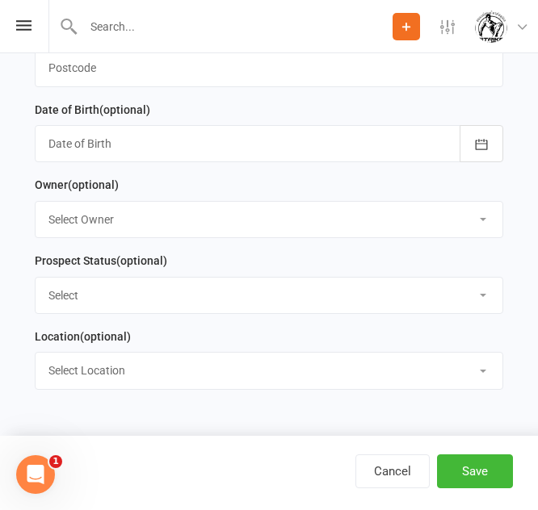
type input "[EMAIL_ADDRESS][DOMAIN_NAME]"
click at [167, 149] on div at bounding box center [269, 143] width 468 height 37
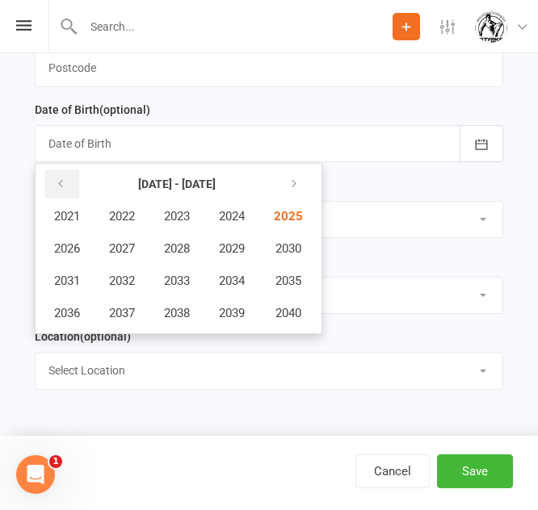
click at [64, 187] on icon "button" at bounding box center [60, 184] width 11 height 13
click at [126, 246] on button "2007" at bounding box center [121, 248] width 53 height 31
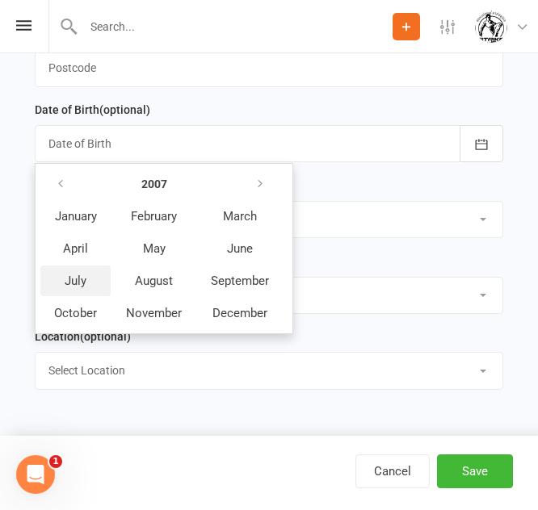
click at [97, 284] on button "July" at bounding box center [75, 281] width 70 height 31
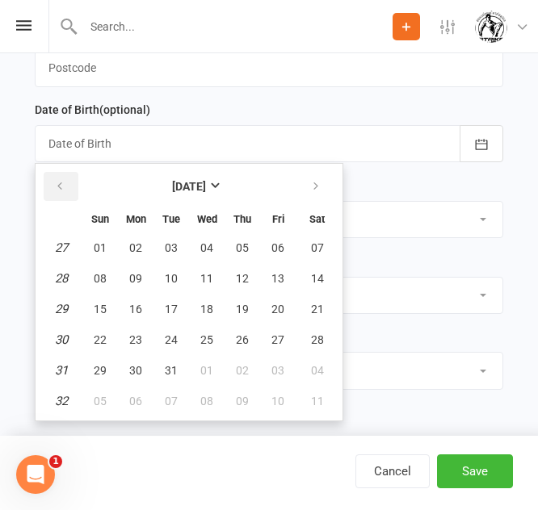
click at [68, 192] on button "button" at bounding box center [61, 186] width 35 height 29
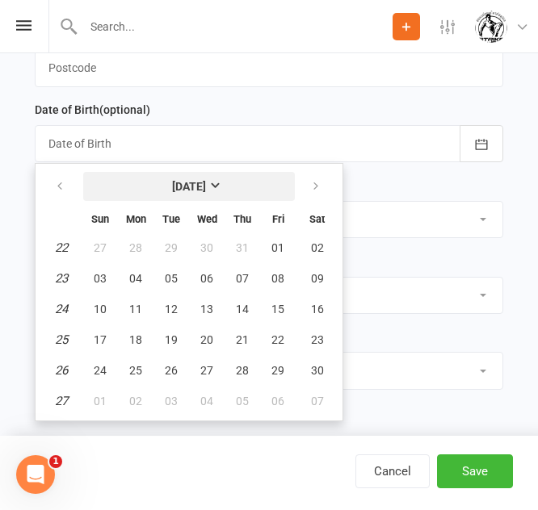
click at [206, 187] on strong "[DATE]" at bounding box center [189, 186] width 34 height 13
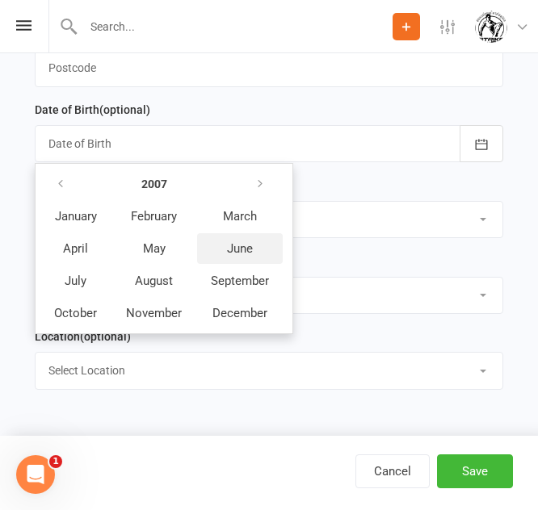
click at [246, 253] on span "June" at bounding box center [240, 249] width 26 height 15
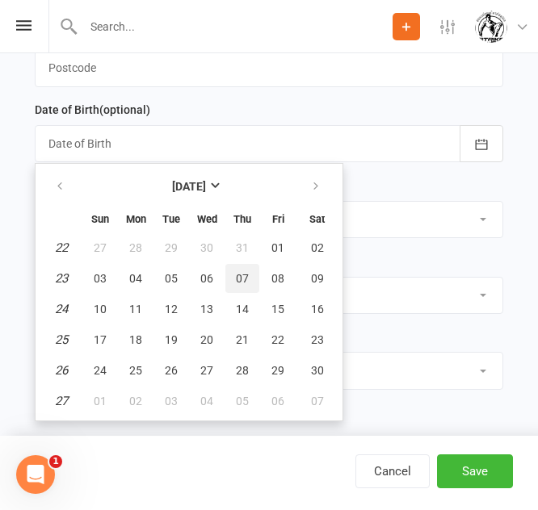
click at [233, 290] on button "07" at bounding box center [242, 278] width 34 height 29
type input "[DATE]"
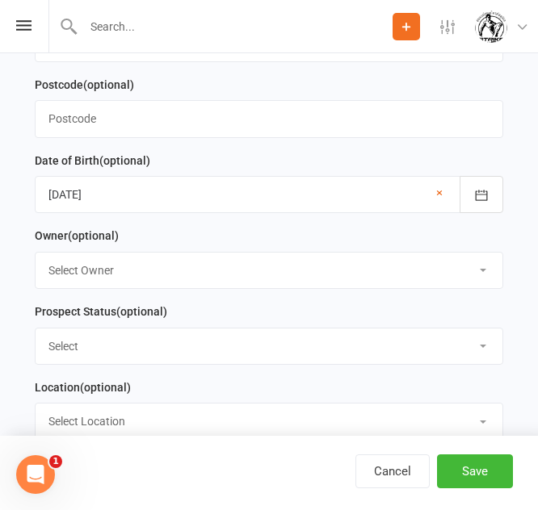
scroll to position [889, 0]
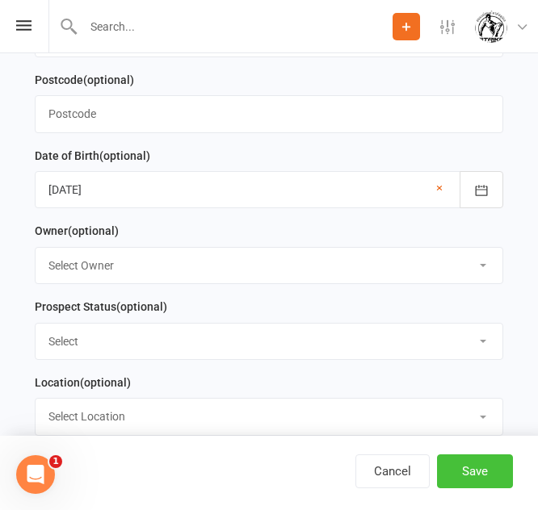
click at [494, 483] on button "Save" at bounding box center [475, 472] width 76 height 34
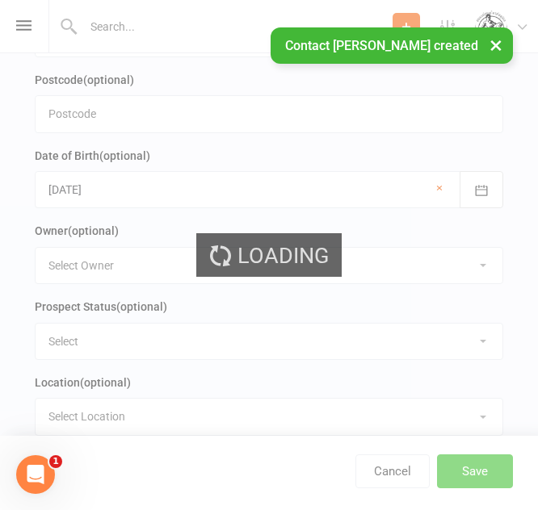
scroll to position [0, 0]
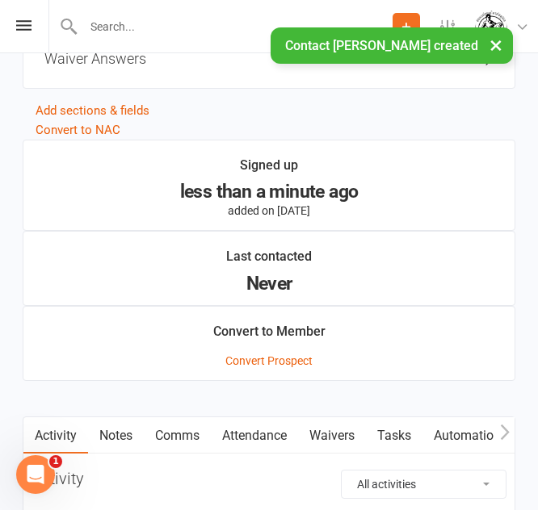
scroll to position [1383, 0]
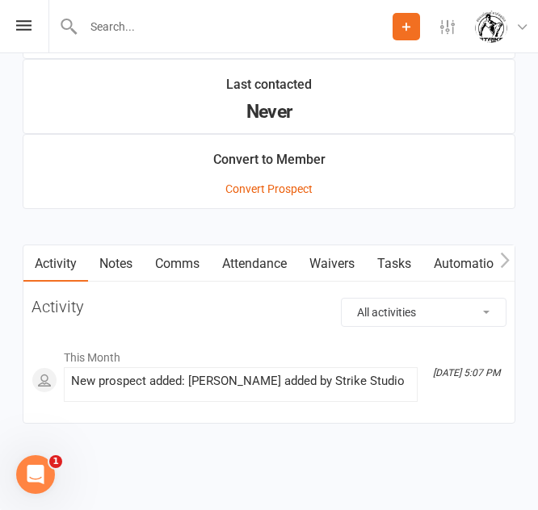
click at [295, 271] on link "Attendance" at bounding box center [254, 264] width 87 height 37
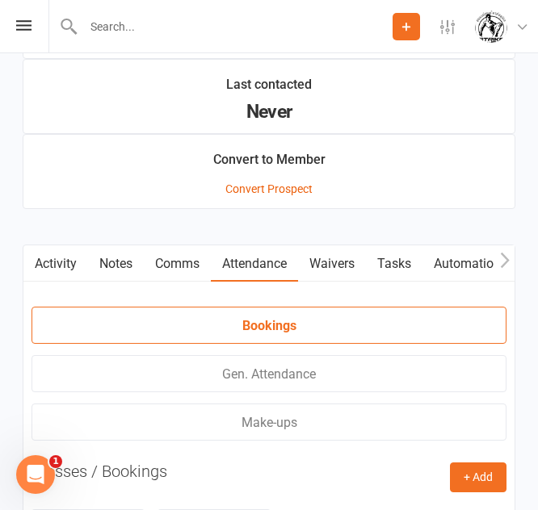
click at [334, 271] on link "Waivers" at bounding box center [332, 264] width 68 height 37
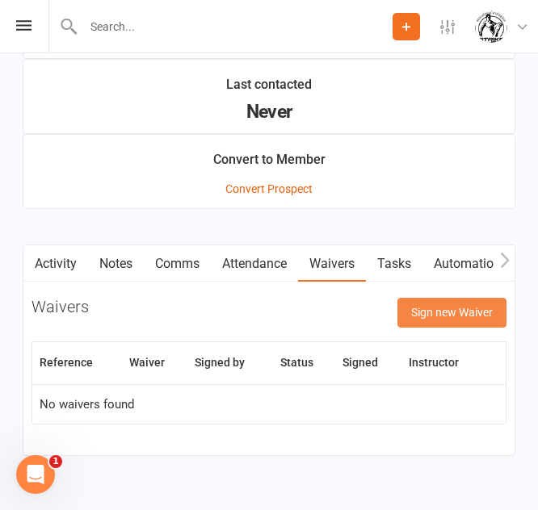
click at [457, 323] on button "Sign new Waiver" at bounding box center [451, 312] width 109 height 29
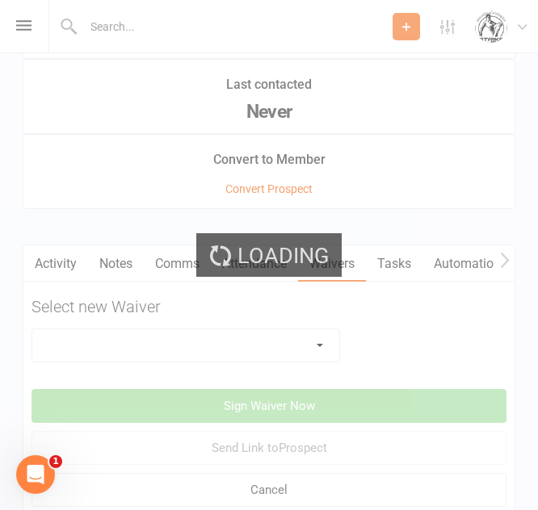
scroll to position [1502, 0]
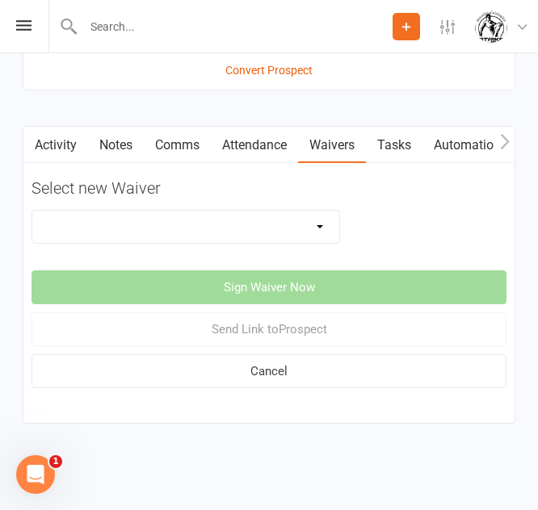
click at [235, 234] on select "Competitors Release & Liability Of Waiver (under 18) Kick Start - Competitors W…" at bounding box center [185, 227] width 307 height 32
select select "14913"
click at [32, 211] on select "Competitors Release & Liability Of Waiver (under 18) Kick Start - Competitors W…" at bounding box center [185, 227] width 307 height 32
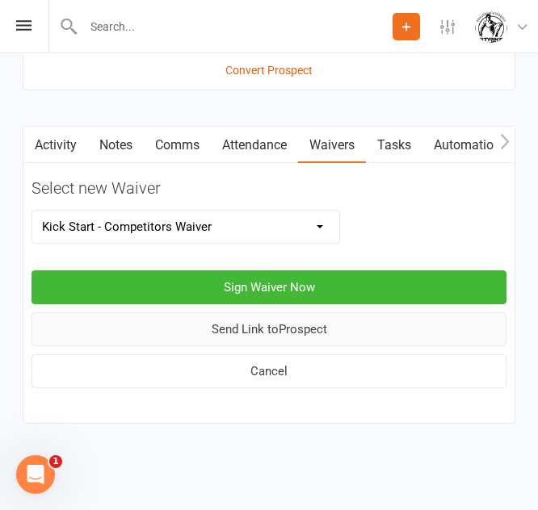
click at [263, 323] on button "Send Link to [GEOGRAPHIC_DATA]" at bounding box center [269, 330] width 475 height 34
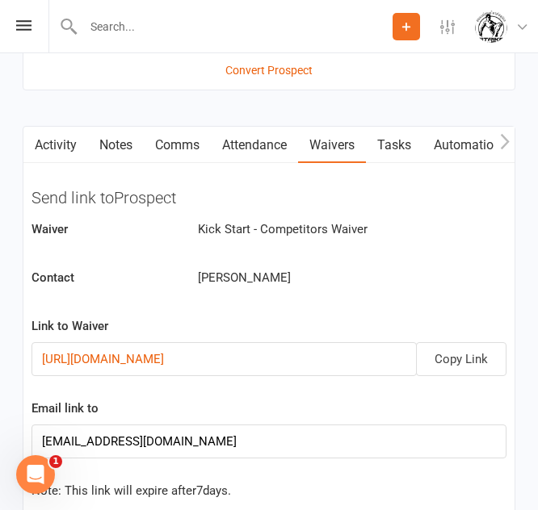
scroll to position [1673, 0]
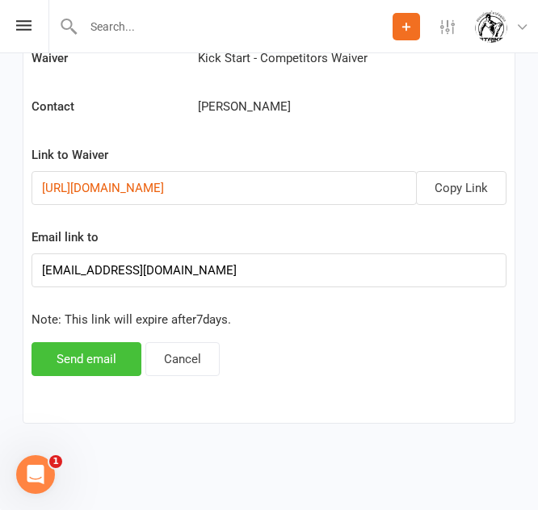
click at [96, 361] on button "Send email" at bounding box center [87, 359] width 110 height 34
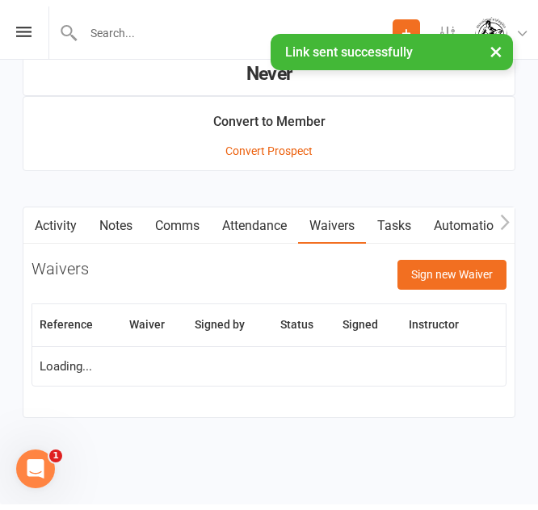
scroll to position [1454, 0]
